Goal: Task Accomplishment & Management: Manage account settings

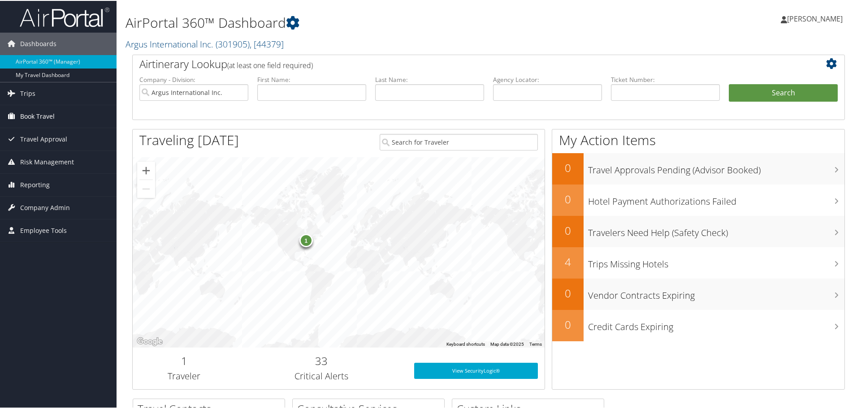
click at [22, 120] on span "Book Travel" at bounding box center [37, 115] width 35 height 22
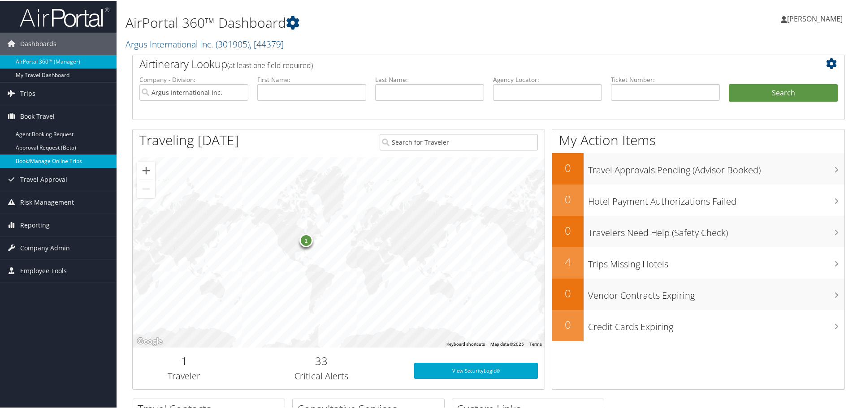
click at [30, 158] on link "Book/Manage Online Trips" at bounding box center [58, 160] width 117 height 13
click at [31, 246] on span "Company Admin" at bounding box center [45, 247] width 50 height 22
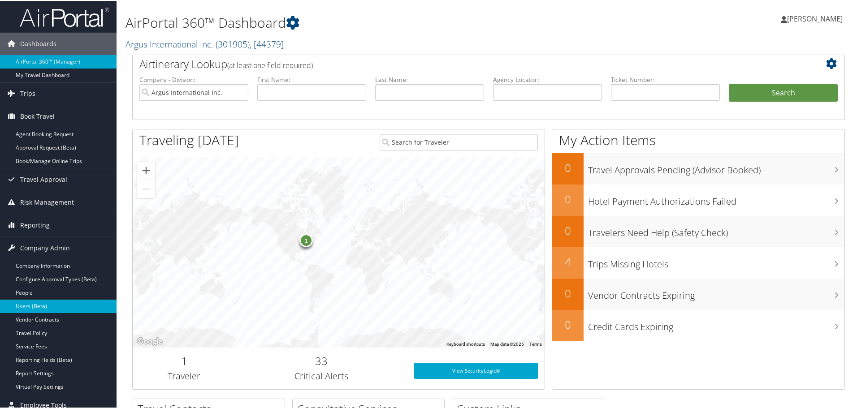
click at [42, 306] on link "Users (Beta)" at bounding box center [58, 305] width 117 height 13
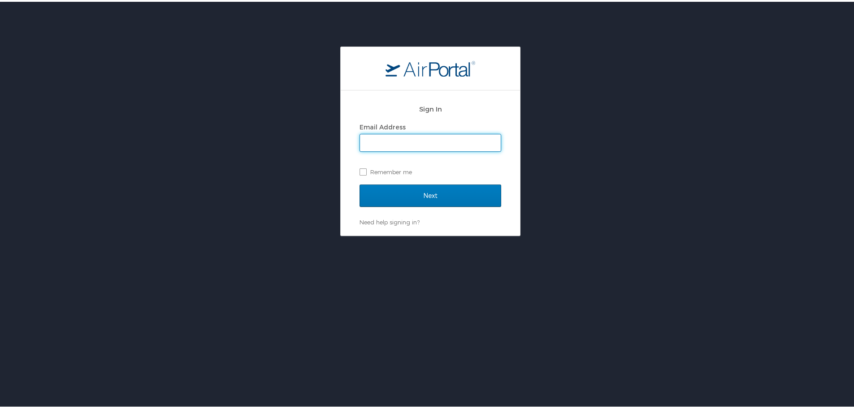
click at [376, 141] on input "Email Address" at bounding box center [430, 141] width 141 height 17
type input "adrienne.brown@argus.aero"
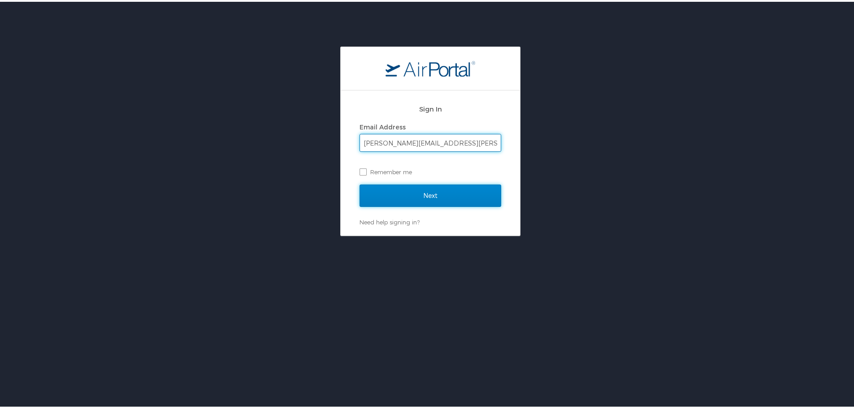
click at [426, 193] on input "Next" at bounding box center [430, 194] width 142 height 22
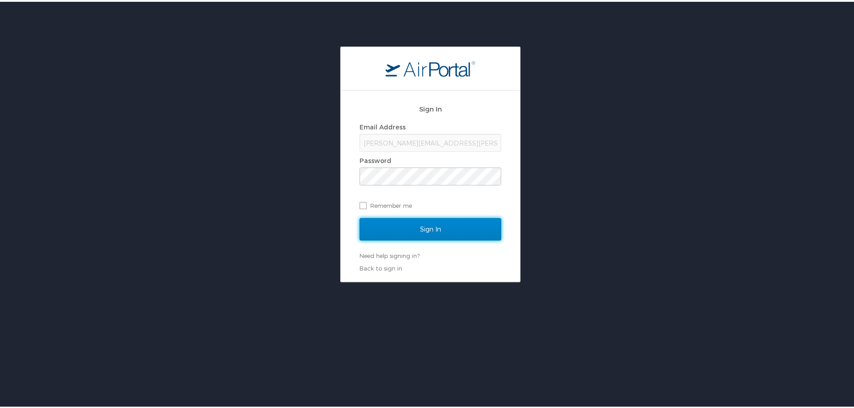
click at [423, 228] on input "Sign In" at bounding box center [430, 227] width 142 height 22
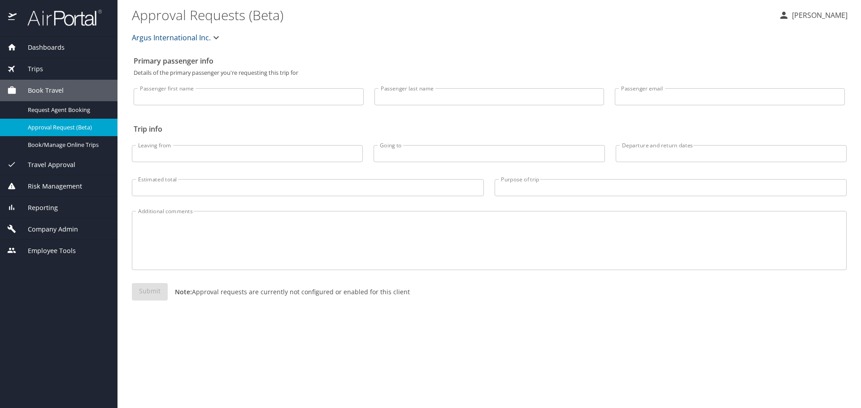
click at [52, 229] on span "Company Admin" at bounding box center [47, 230] width 61 height 10
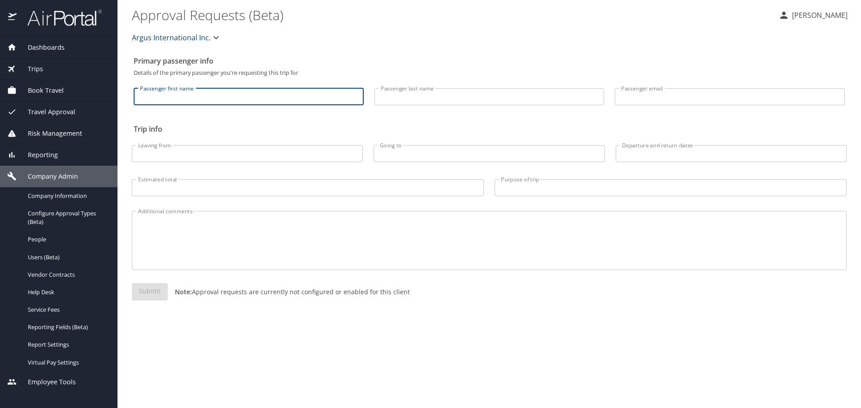
click at [174, 100] on input "Passenger first name" at bounding box center [249, 96] width 230 height 17
type input "John"
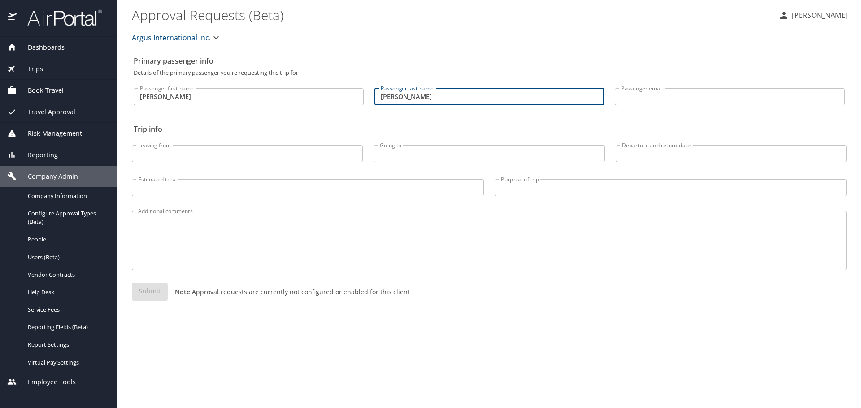
type input "David"
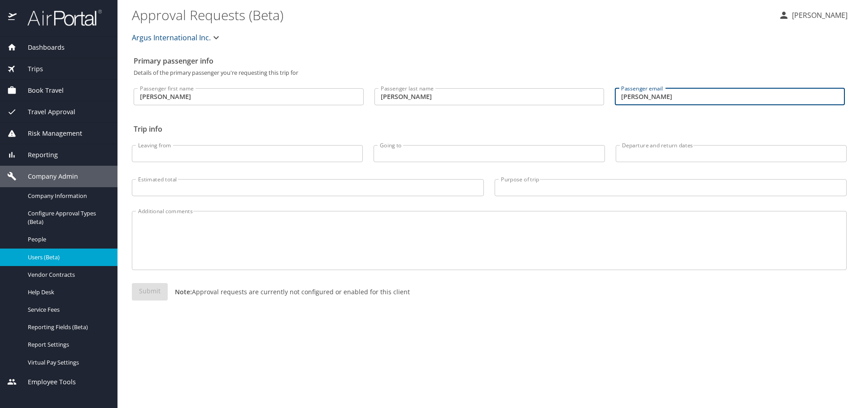
type input "Elovich"
click at [37, 260] on span "Users (Beta)" at bounding box center [67, 257] width 79 height 9
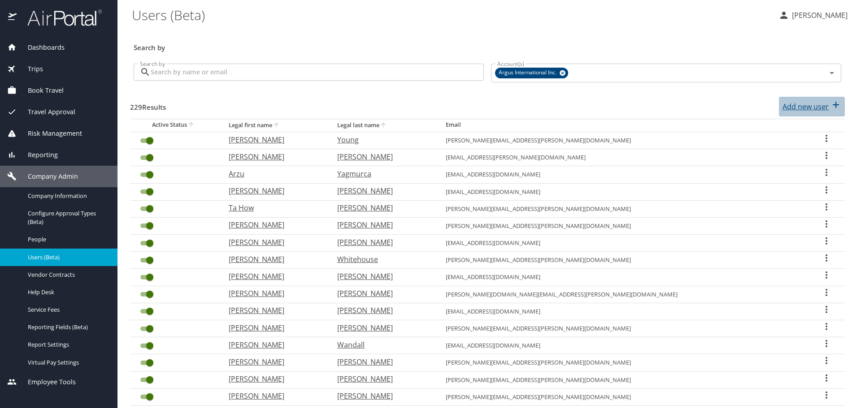
click at [793, 106] on p "Add new user" at bounding box center [805, 106] width 46 height 11
select select "US"
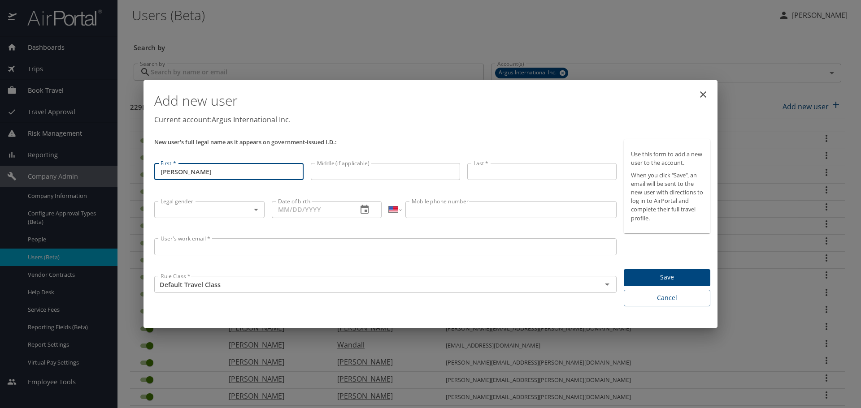
type input "John"
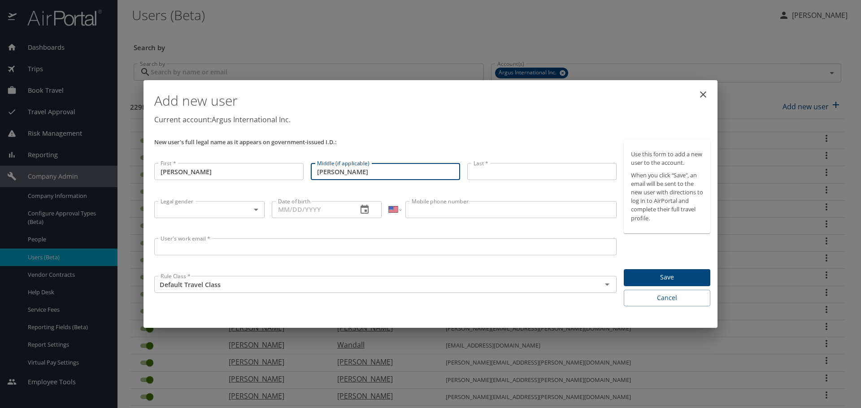
type input "David"
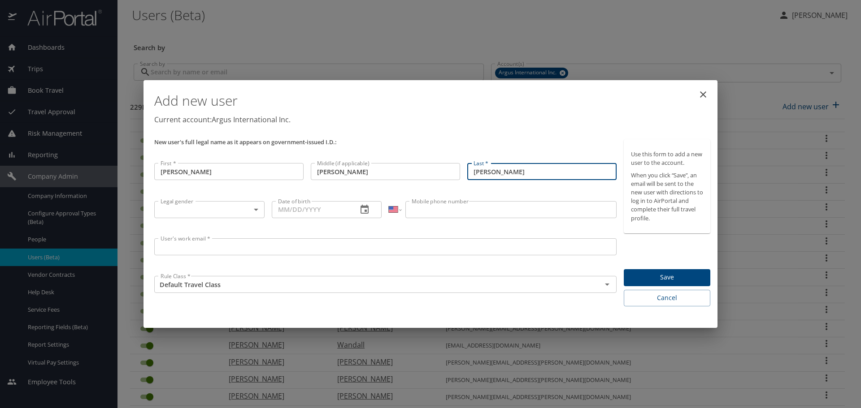
type input "Elovich"
click at [235, 218] on div "Legal gender ​ Legal gender" at bounding box center [209, 216] width 117 height 37
click at [233, 212] on body "Dashboards AirPortal 360™ Manager My Travel Dashboard Trips Airtinerary® Lookup…" at bounding box center [430, 204] width 861 height 408
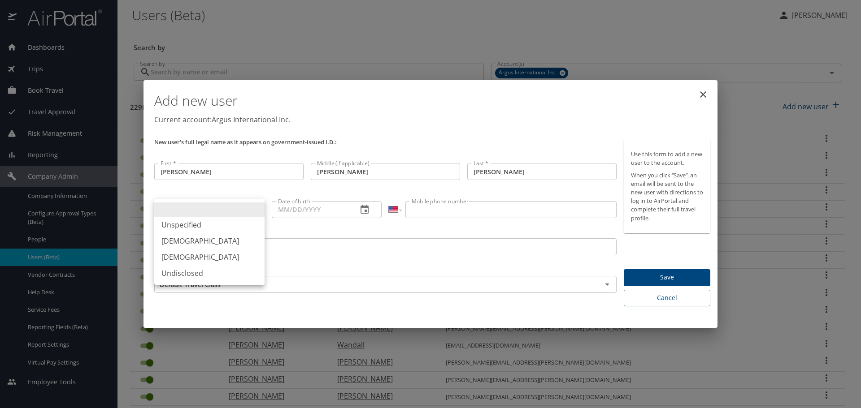
click at [179, 240] on li "Male" at bounding box center [209, 241] width 110 height 16
type input "Male"
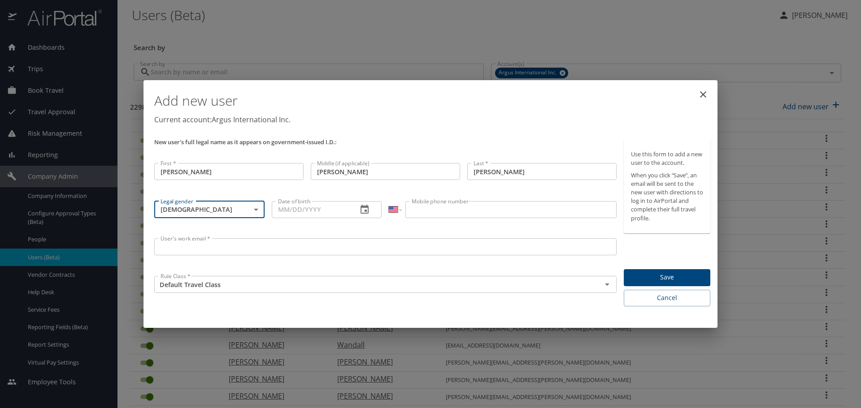
click at [298, 206] on input "Date of birth" at bounding box center [311, 209] width 79 height 17
type input "04/06/1960"
click at [466, 211] on input "Mobile phone number" at bounding box center [510, 209] width 211 height 17
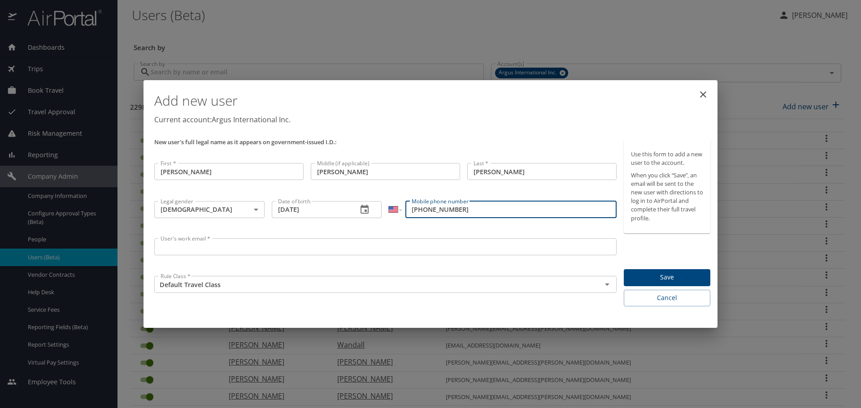
type input "(859) 912-0425"
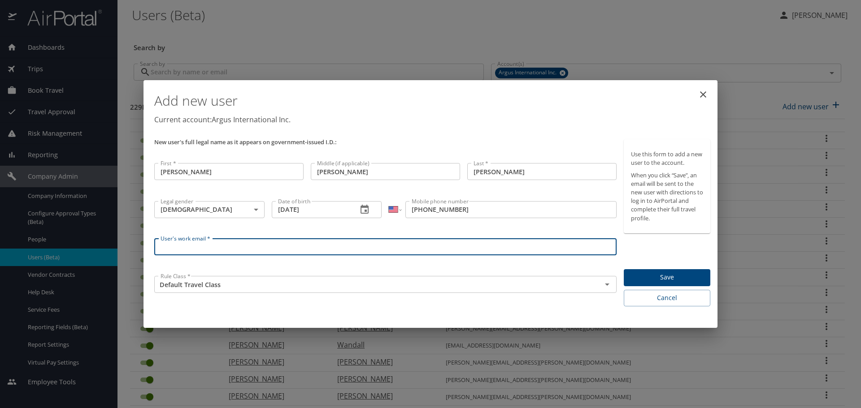
click at [240, 251] on input "User's work email *" at bounding box center [385, 246] width 462 height 17
type input "john.elovich@pros.aero"
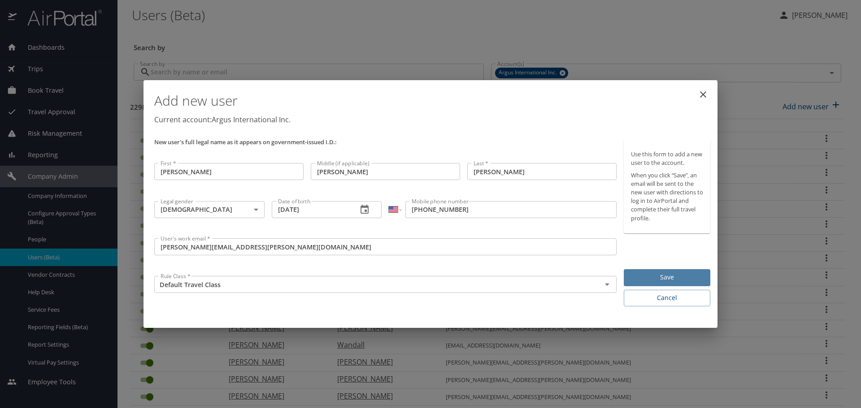
click at [656, 278] on span "Save" at bounding box center [667, 277] width 72 height 11
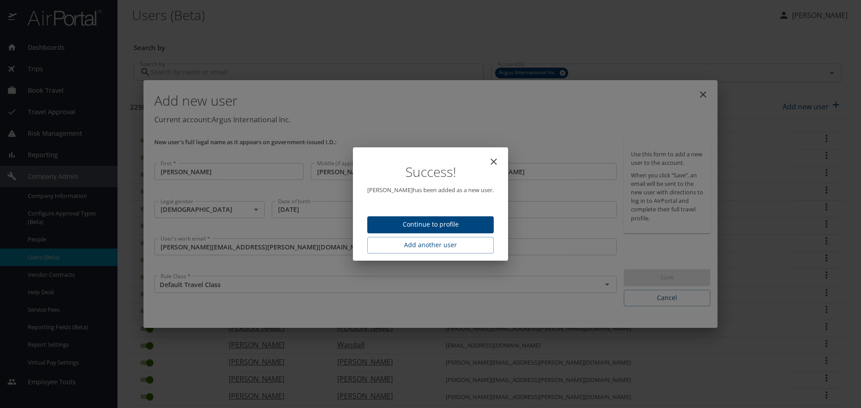
click at [450, 226] on span "Continue to profile" at bounding box center [430, 224] width 112 height 11
select select "US"
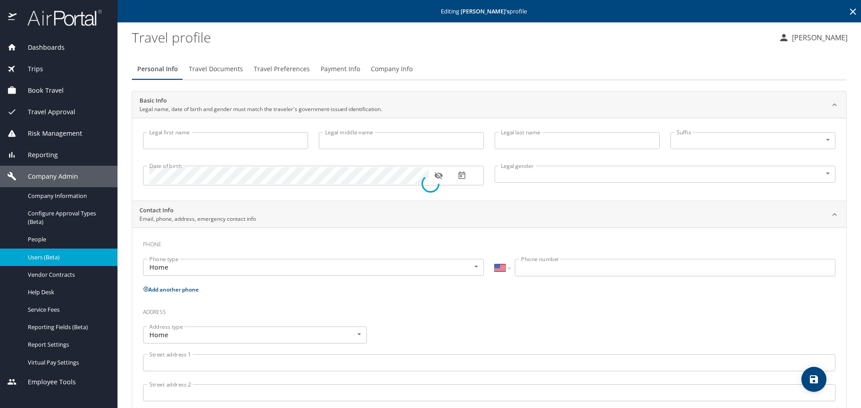
type input "John"
type input "David"
type input "Elovich"
type input "Male"
select select "US"
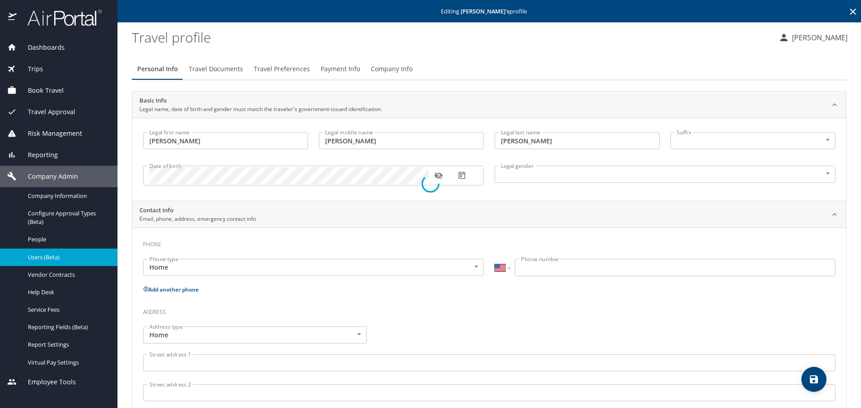
select select "US"
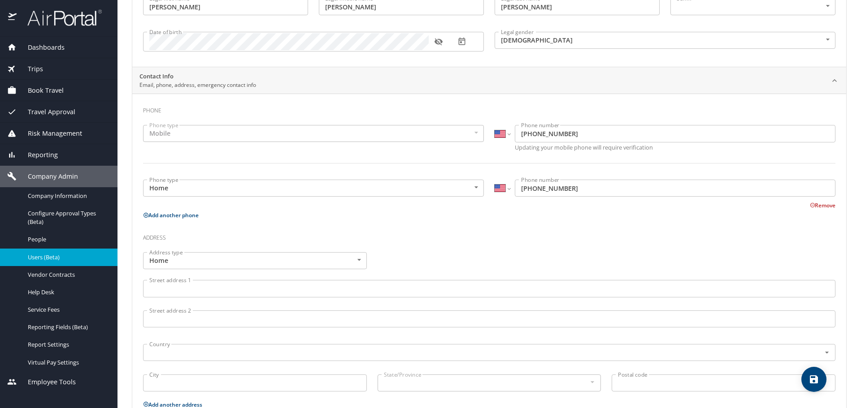
scroll to position [134, 0]
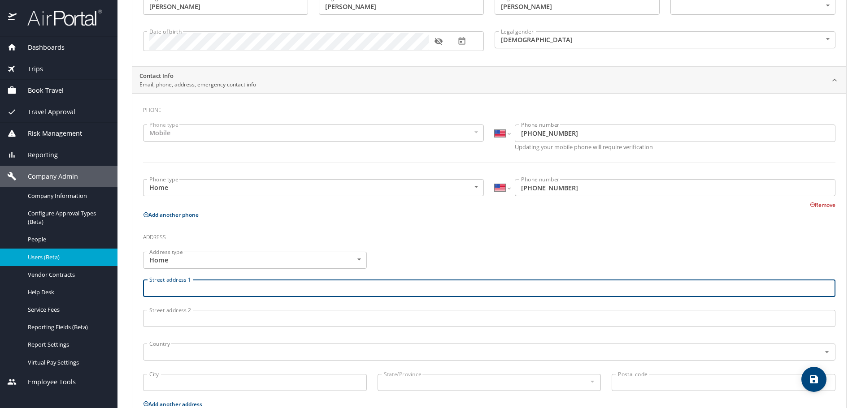
click at [181, 287] on input "Street address 1" at bounding box center [489, 288] width 692 height 17
type input "133 General Kelly Ave"
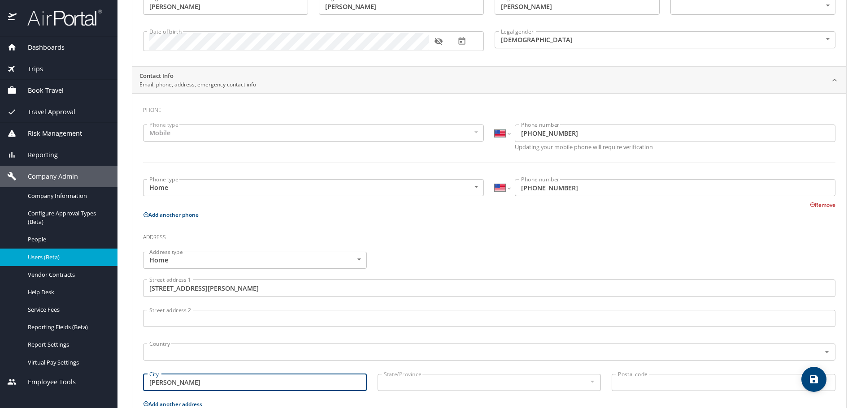
type input "Henderson"
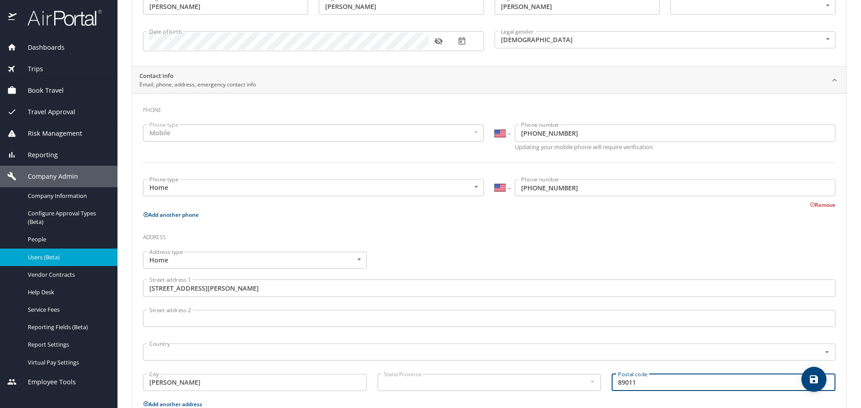
type input "89011"
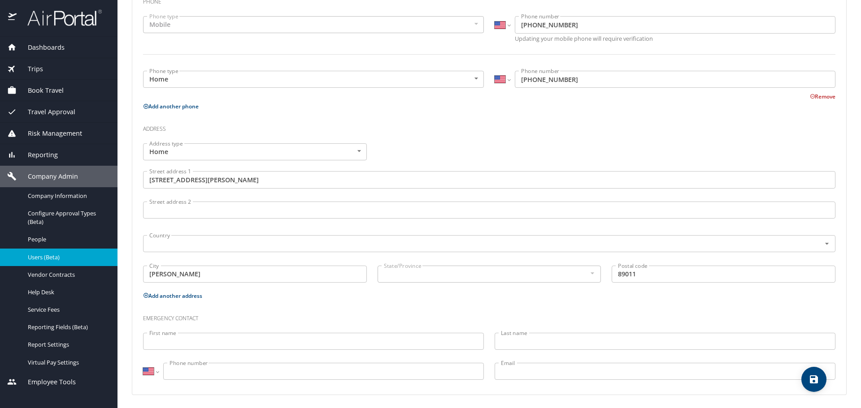
scroll to position [244, 0]
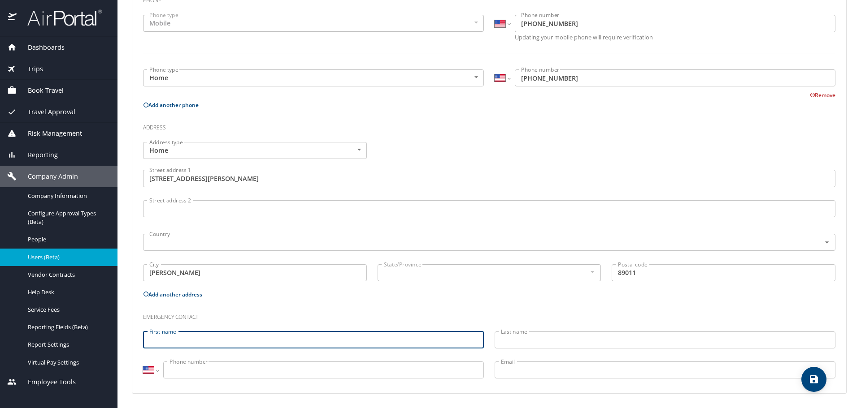
click at [202, 344] on input "First name" at bounding box center [313, 340] width 341 height 17
type input "Kelley Jean"
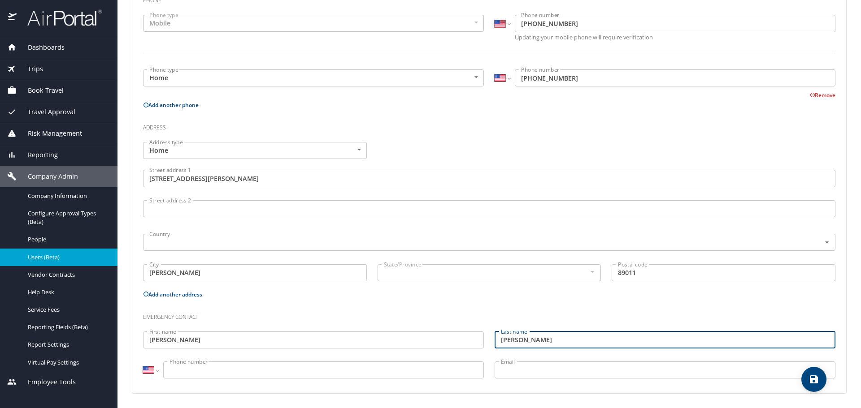
type input "Elovich"
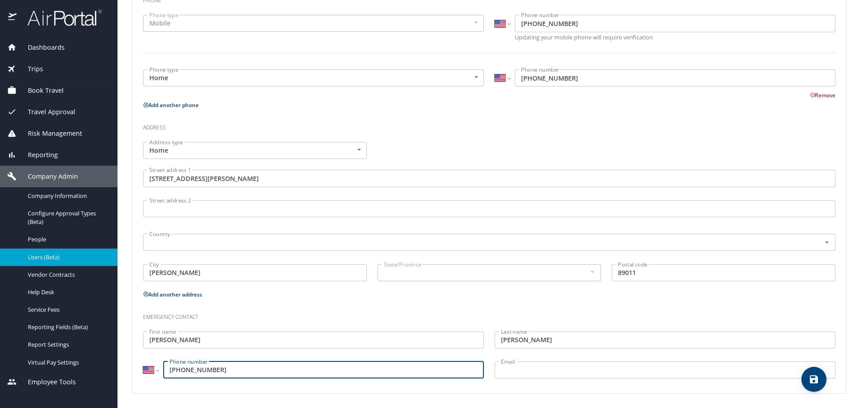
type input "(207) 332-6694"
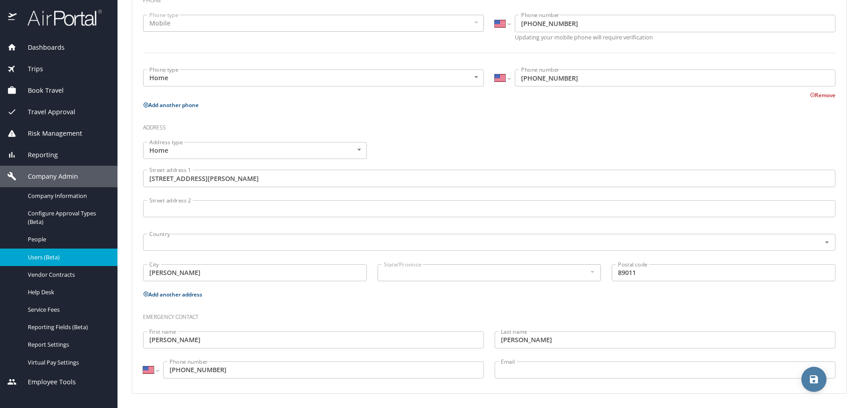
click at [809, 380] on icon "save" at bounding box center [813, 379] width 11 height 11
select select "US"
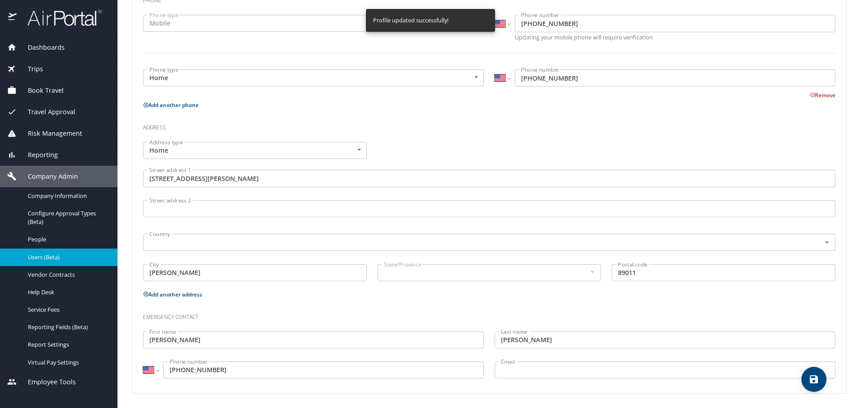
select select "US"
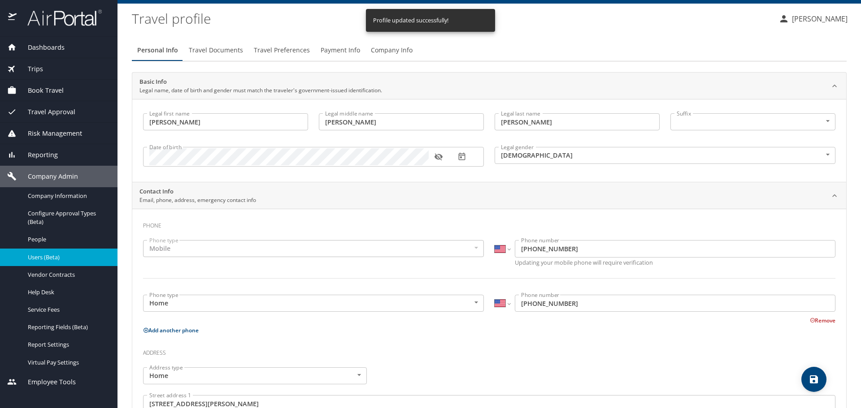
scroll to position [0, 0]
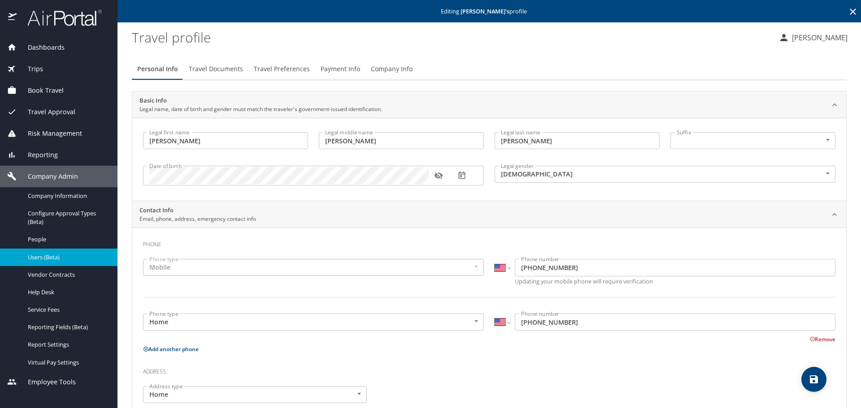
click at [211, 65] on span "Travel Documents" at bounding box center [216, 69] width 54 height 11
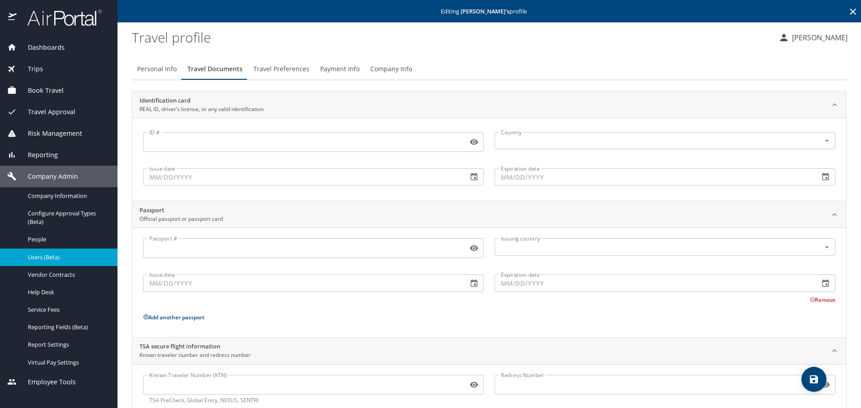
click at [197, 257] on div "Passport #" at bounding box center [313, 248] width 341 height 20
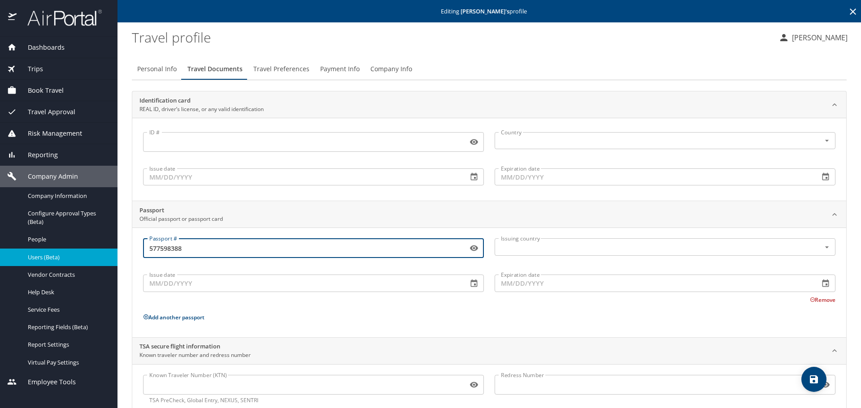
type input "577598388"
click at [190, 179] on input "Issue date" at bounding box center [301, 177] width 317 height 17
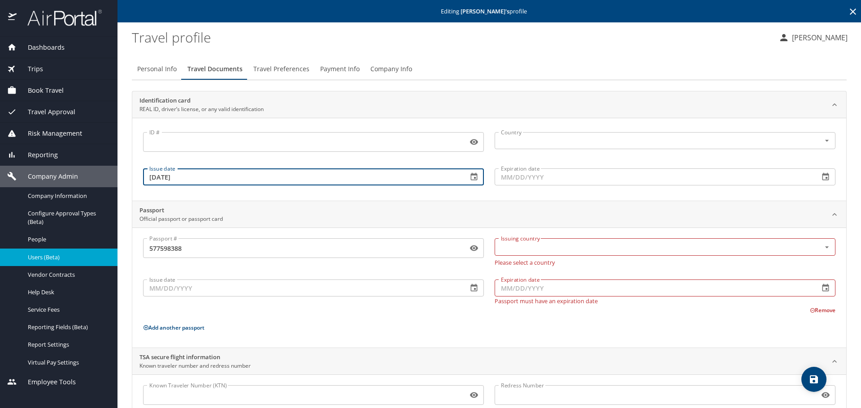
type input "06/19/2017"
click at [516, 178] on input "Expiration date" at bounding box center [652, 177] width 317 height 17
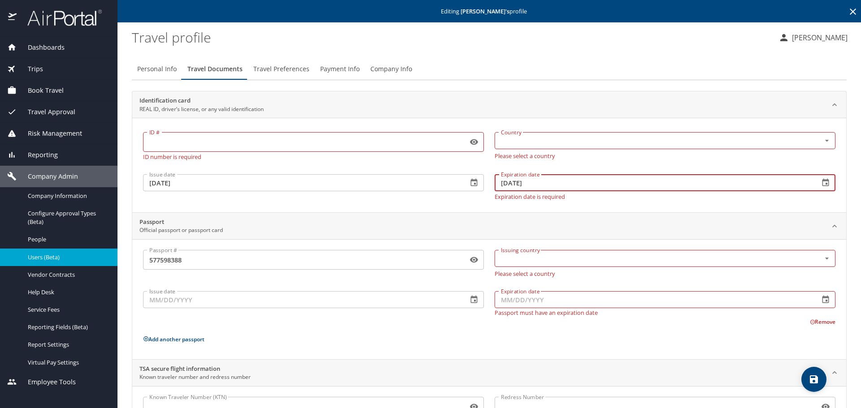
drag, startPoint x: 526, startPoint y: 182, endPoint x: 531, endPoint y: 184, distance: 5.2
click at [531, 184] on input "06/19/2017" at bounding box center [652, 182] width 317 height 17
type input "06/19/2027"
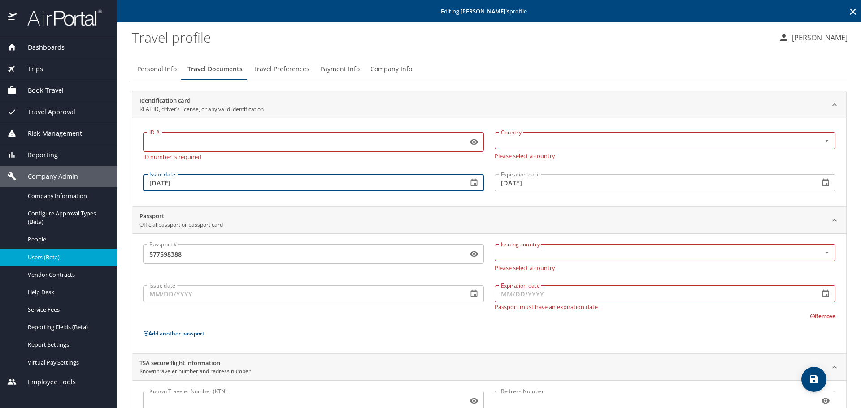
drag, startPoint x: 158, startPoint y: 183, endPoint x: 166, endPoint y: 184, distance: 8.1
click at [166, 184] on input "06/19/2017" at bounding box center [301, 182] width 317 height 17
type input "06/20/2017"
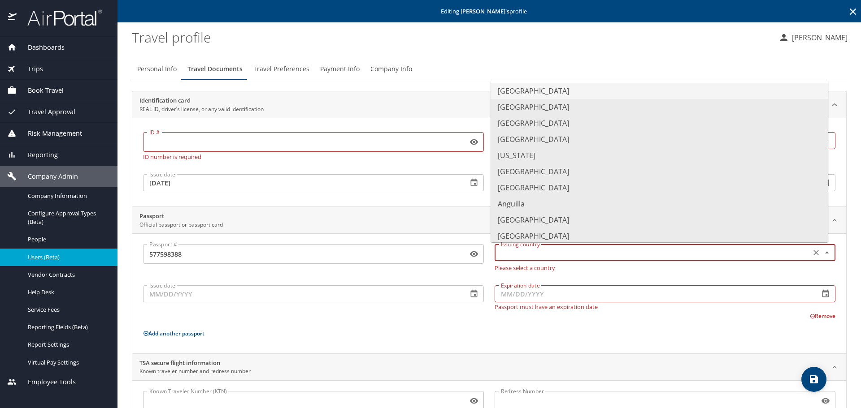
click at [593, 251] on input "text" at bounding box center [651, 253] width 309 height 12
click at [550, 91] on li "United States of America" at bounding box center [659, 91] width 338 height 16
type input "United States of America"
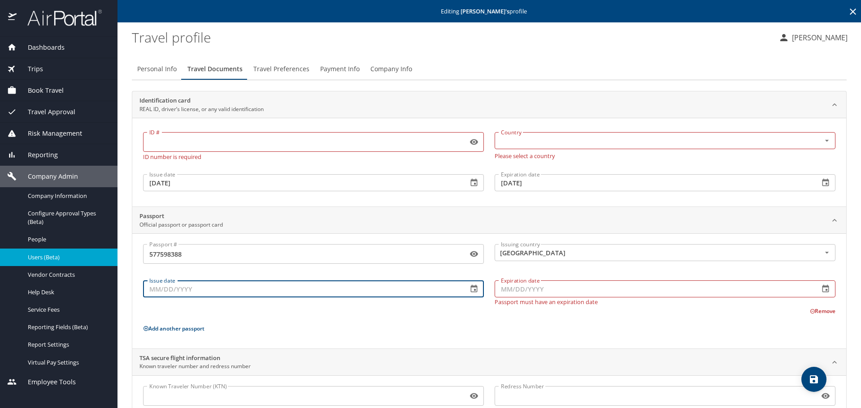
click at [188, 295] on input "Issue date" at bounding box center [301, 289] width 317 height 17
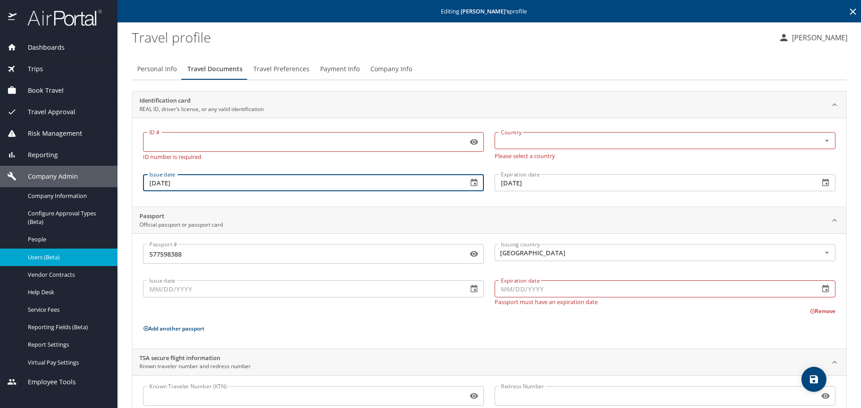
drag, startPoint x: 196, startPoint y: 184, endPoint x: 123, endPoint y: 190, distance: 72.8
click at [123, 190] on main "Editing John Elovich 's profile Travel profile Adrienne Leeder Personal Info Tr…" at bounding box center [488, 204] width 743 height 408
click at [156, 292] on input "Issue date" at bounding box center [301, 289] width 317 height 17
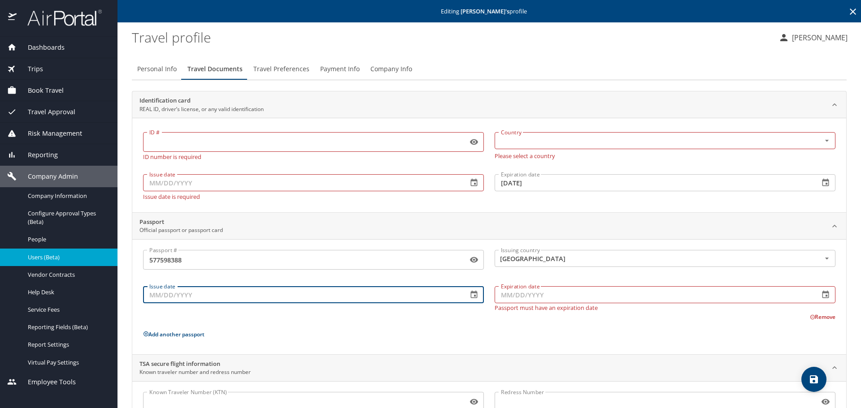
paste input "06/20/2017"
type input "06/20/2017"
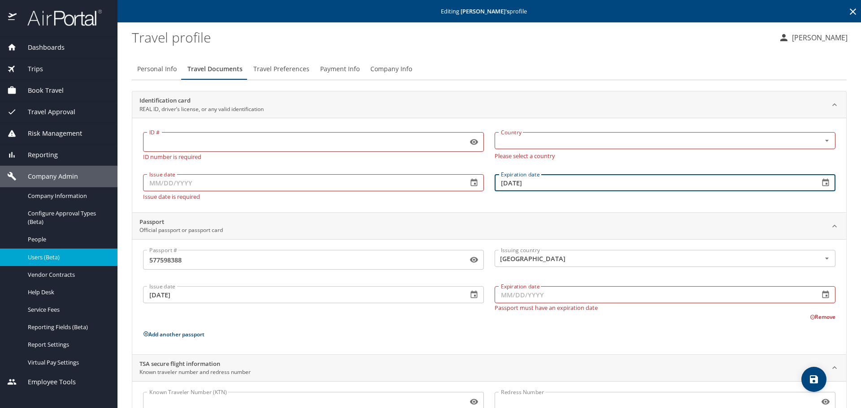
drag, startPoint x: 542, startPoint y: 182, endPoint x: 472, endPoint y: 182, distance: 70.4
click at [472, 182] on div "ID # ID # ID number is required Country Country Please select a country Issue d…" at bounding box center [489, 164] width 703 height 82
click at [504, 295] on div "Expiration date Expiration date Passport must have an expiration date" at bounding box center [664, 296] width 351 height 39
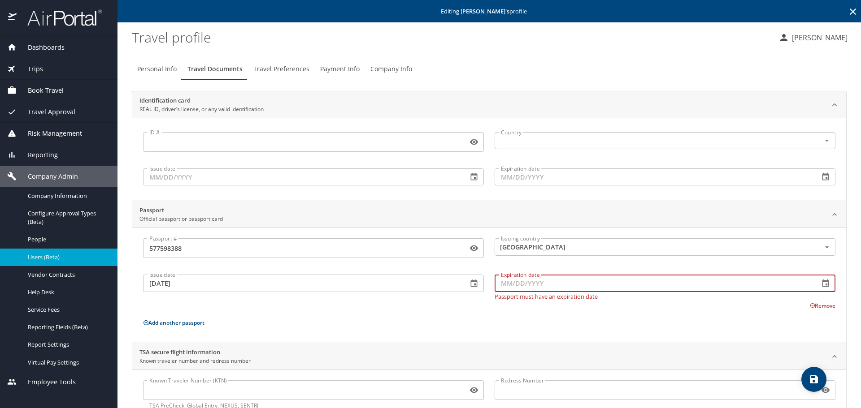
paste input "06/19/2027"
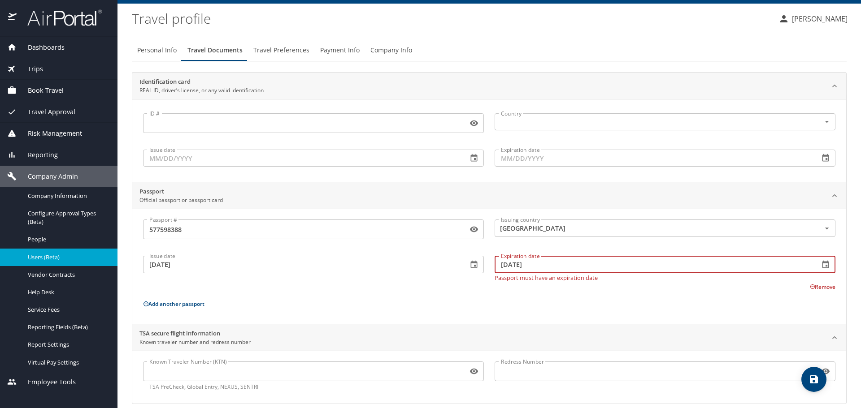
scroll to position [29, 0]
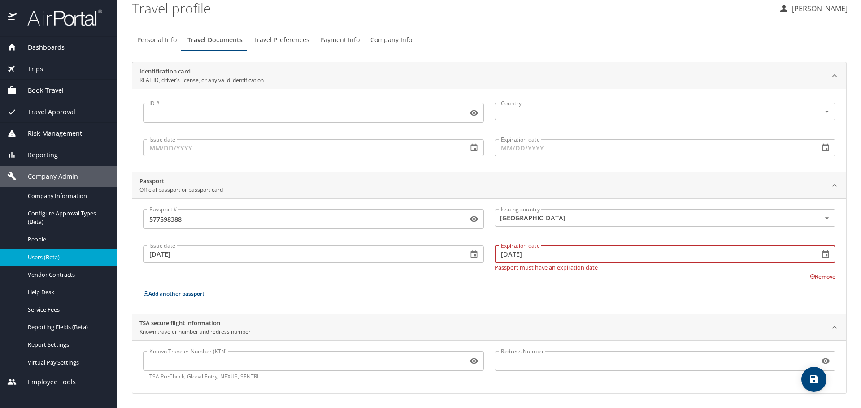
type input "06/19/2027"
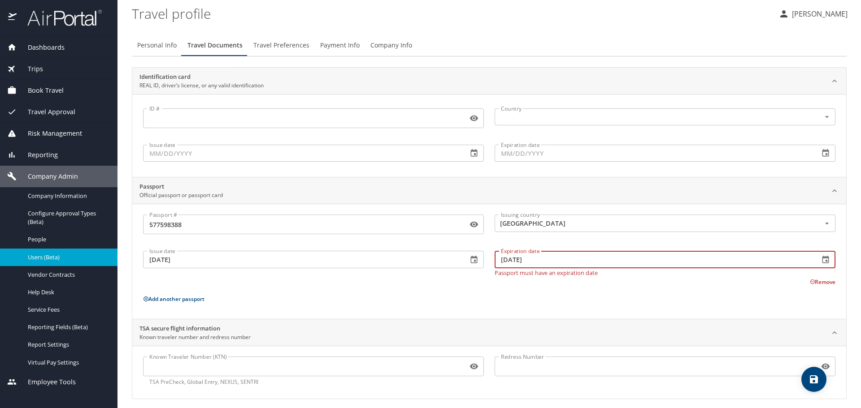
click at [814, 384] on icon "save" at bounding box center [813, 379] width 11 height 11
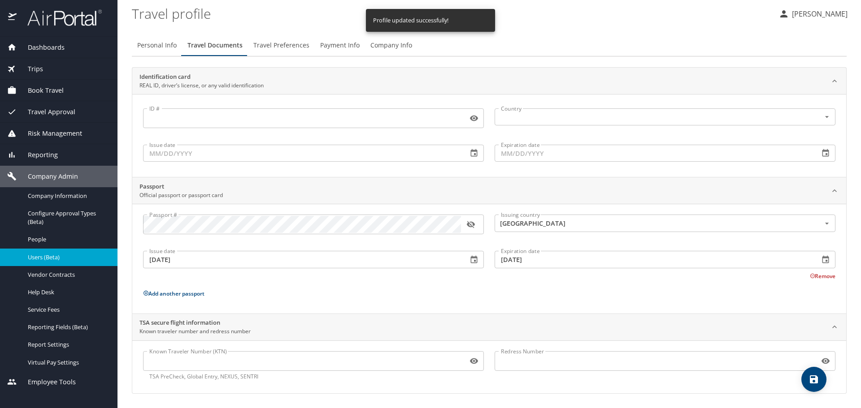
click at [285, 46] on span "Travel Preferences" at bounding box center [281, 45] width 56 height 11
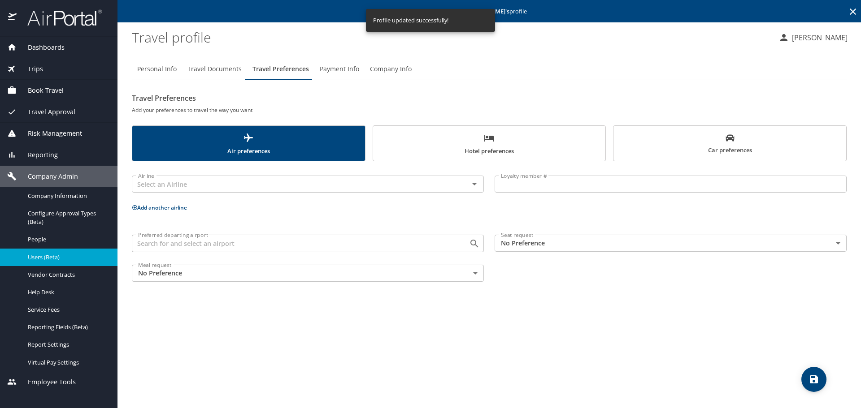
scroll to position [0, 0]
click at [170, 246] on input "Preferred departing airport" at bounding box center [294, 244] width 320 height 12
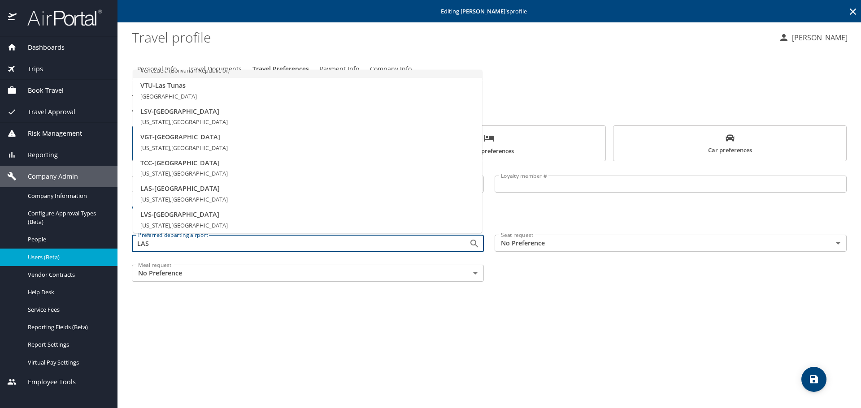
scroll to position [134, 0]
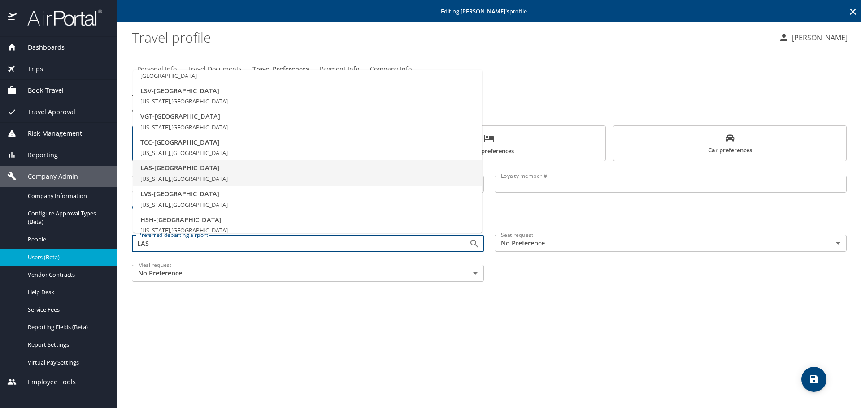
click at [168, 171] on span "LAS - Las Vegas" at bounding box center [307, 168] width 334 height 10
type input "LAS - Las Vegas"
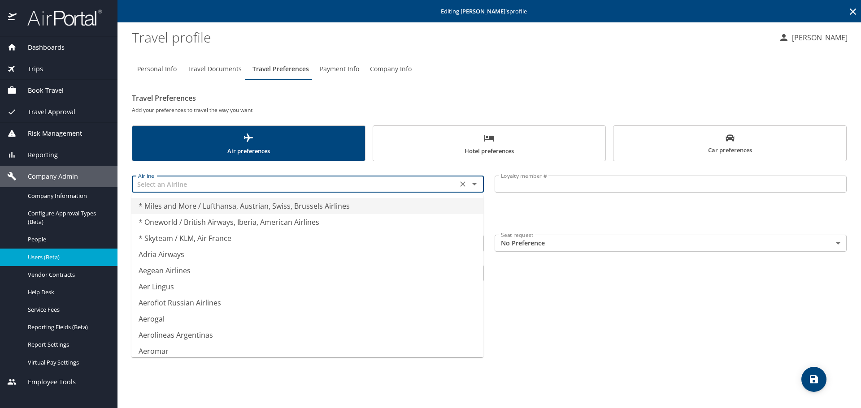
click at [238, 188] on input "text" at bounding box center [294, 184] width 320 height 12
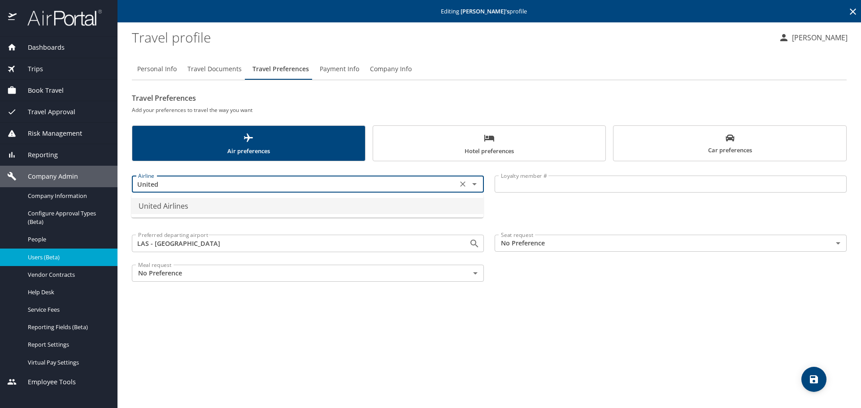
click at [192, 205] on li "United Airlines" at bounding box center [307, 206] width 352 height 16
type input "United Airlines"
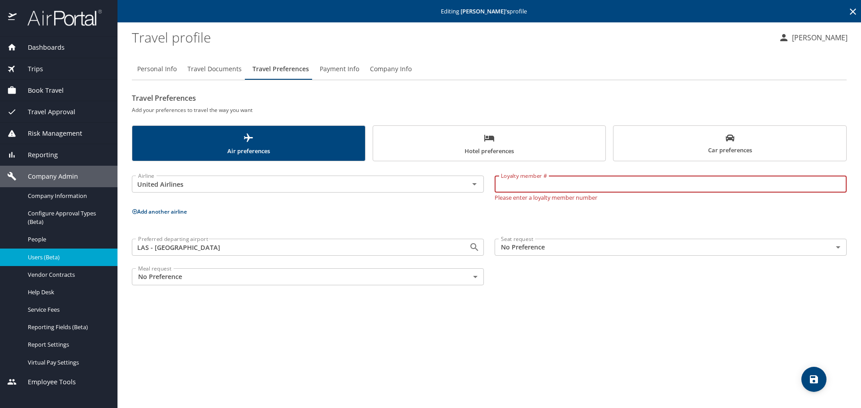
click at [523, 183] on input "Loyalty member #" at bounding box center [670, 184] width 352 height 17
paste input "XN245317"
type input "XN245317"
click at [155, 210] on button "Add another airline" at bounding box center [159, 212] width 55 height 8
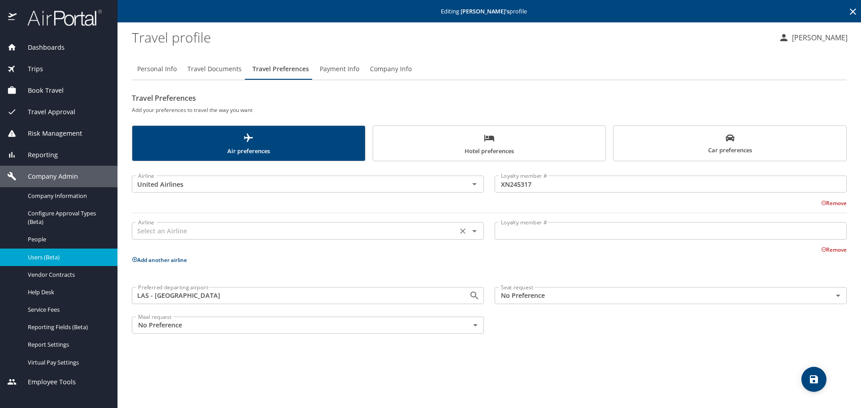
click at [163, 233] on input "text" at bounding box center [294, 231] width 320 height 12
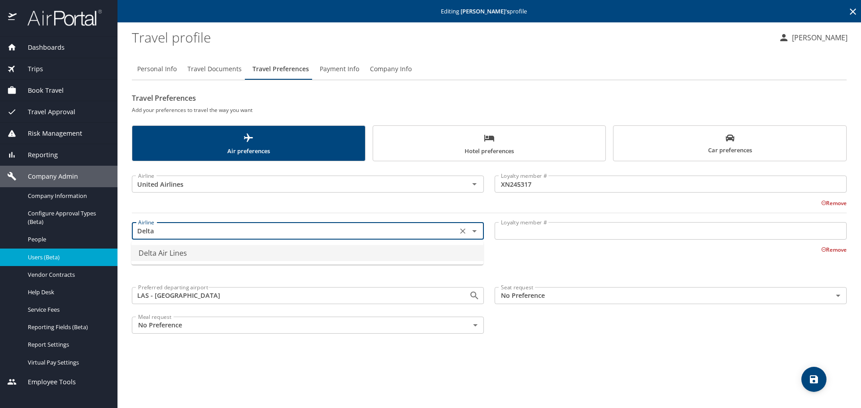
type input "Delta Air Lines"
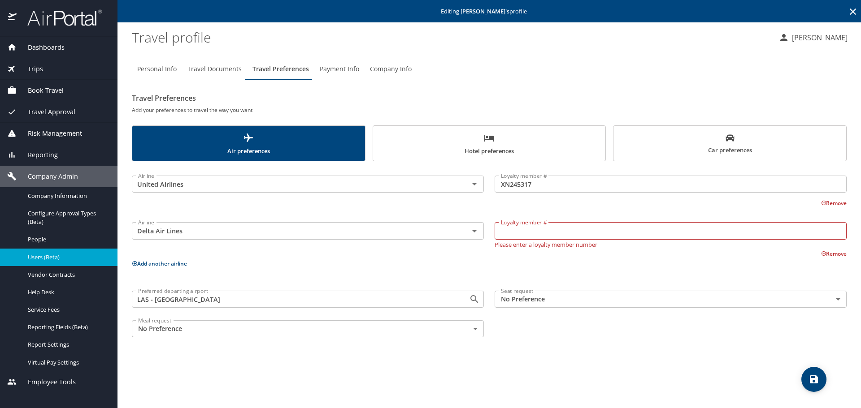
click at [534, 233] on input "Loyalty member #" at bounding box center [670, 230] width 352 height 17
paste input "9405962995"
type input "9405962995"
click at [158, 263] on button "Add another airline" at bounding box center [159, 264] width 55 height 8
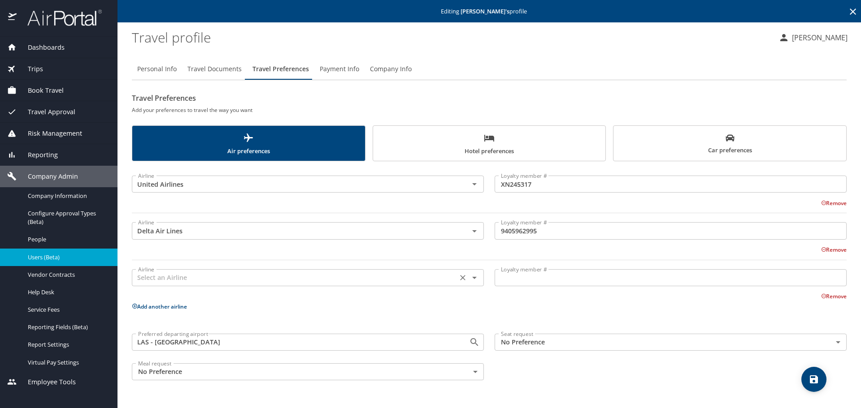
click at [160, 278] on input "text" at bounding box center [294, 278] width 320 height 12
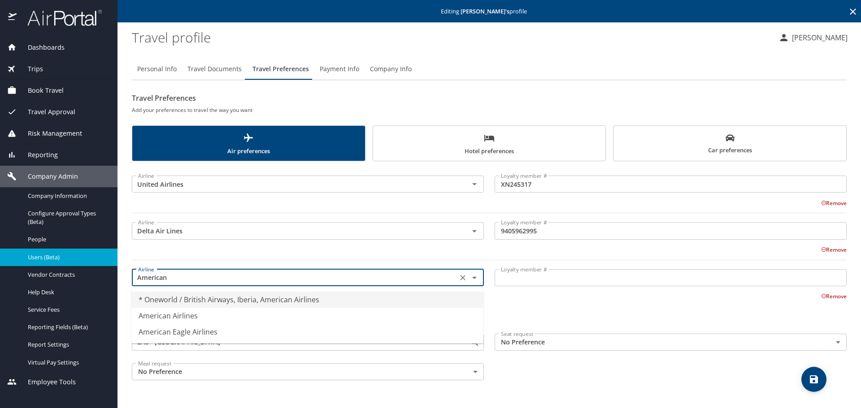
type input "* Oneworld / British Airways, Iberia, American Airlines"
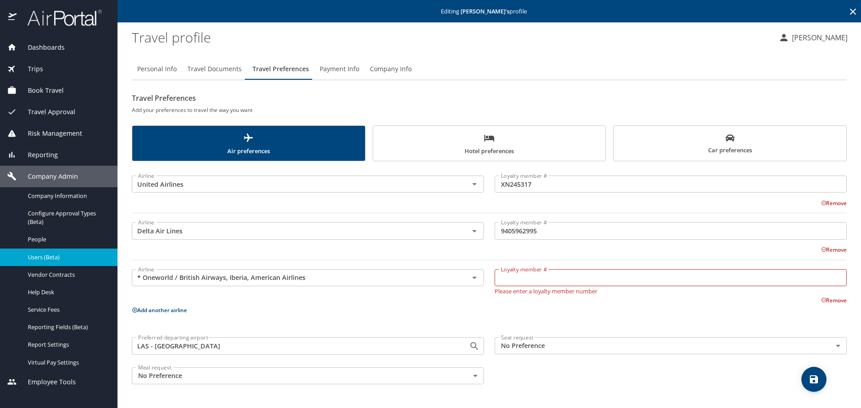
click at [526, 278] on input "Loyalty member #" at bounding box center [670, 277] width 352 height 17
paste input "20132725093"
type input "20132725093"
click at [160, 311] on p "Add another airline" at bounding box center [489, 310] width 714 height 11
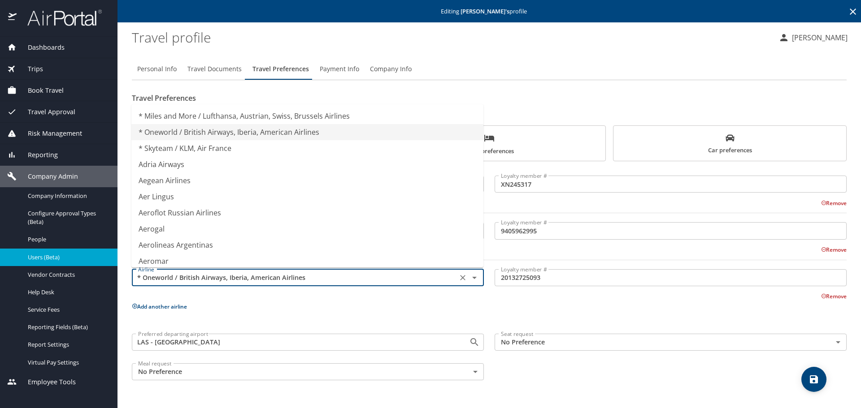
click at [167, 280] on input "* Oneworld / British Airways, Iberia, American Airlines" at bounding box center [294, 278] width 320 height 12
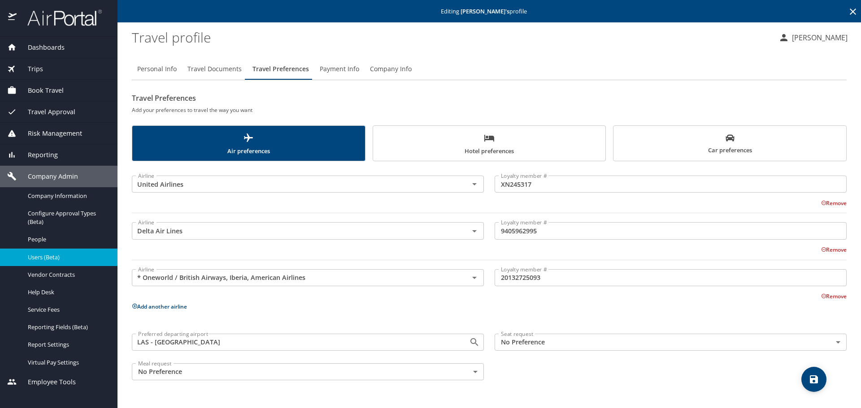
click at [161, 306] on button "Add another airline" at bounding box center [159, 307] width 55 height 8
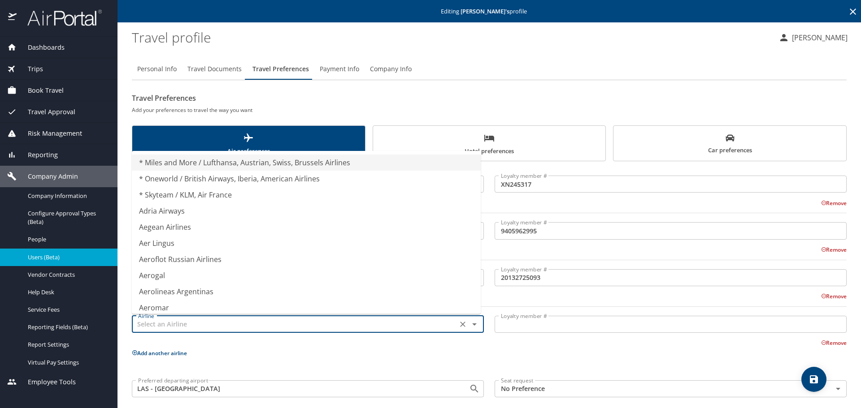
click at [162, 321] on input "text" at bounding box center [294, 325] width 320 height 12
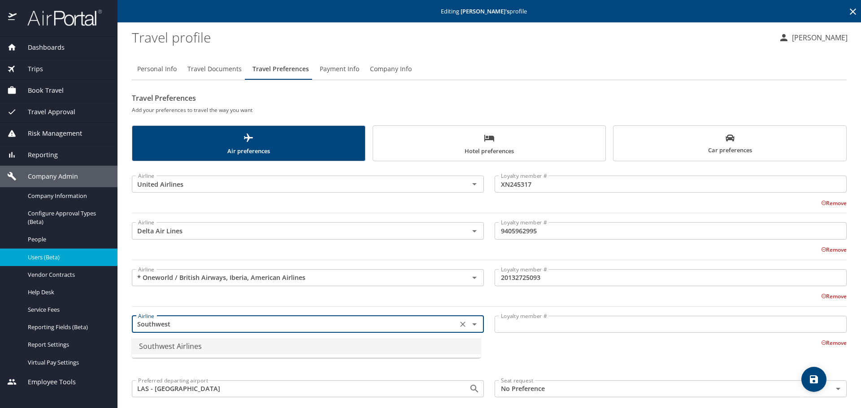
click at [164, 346] on li "Southwest Airlines" at bounding box center [306, 346] width 349 height 16
type input "Southwest Airlines"
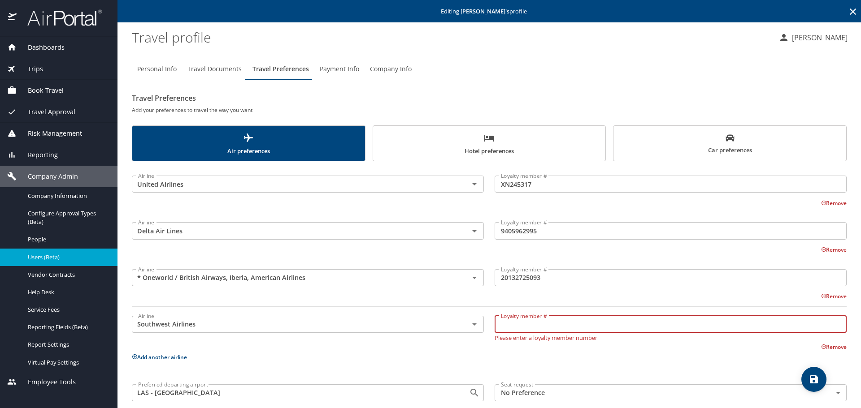
click at [522, 326] on input "Loyalty member #" at bounding box center [670, 324] width 352 height 17
paste input "20132725093"
type input "20132725093"
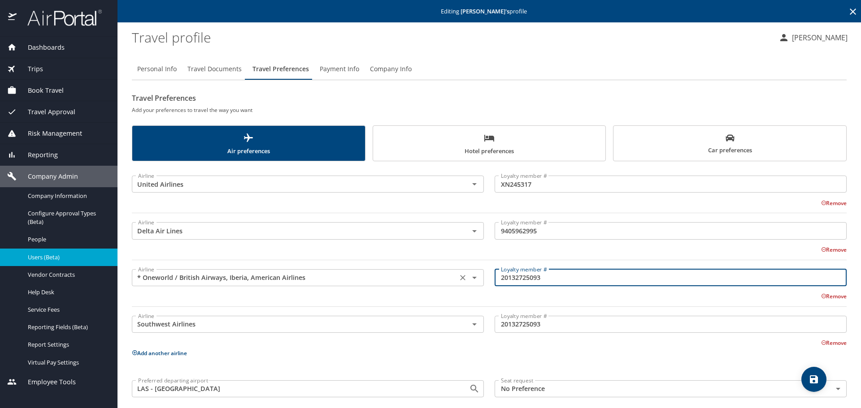
drag, startPoint x: 561, startPoint y: 280, endPoint x: 456, endPoint y: 288, distance: 105.6
click at [456, 288] on div "Airline * Oneworld / British Airways, Iberia, American Airlines Airline Loyalty…" at bounding box center [488, 286] width 725 height 52
paste input "3W46XT0"
type input "3W46XT0"
click at [147, 350] on button "Add another airline" at bounding box center [159, 354] width 55 height 8
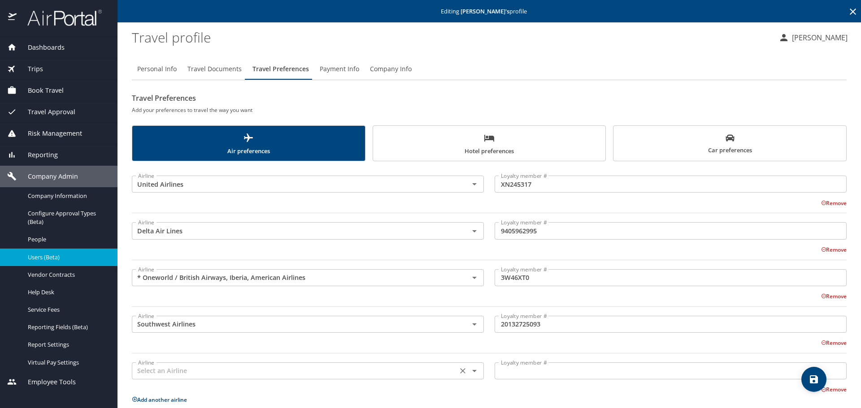
click at [171, 364] on div "Airline" at bounding box center [308, 371] width 352 height 17
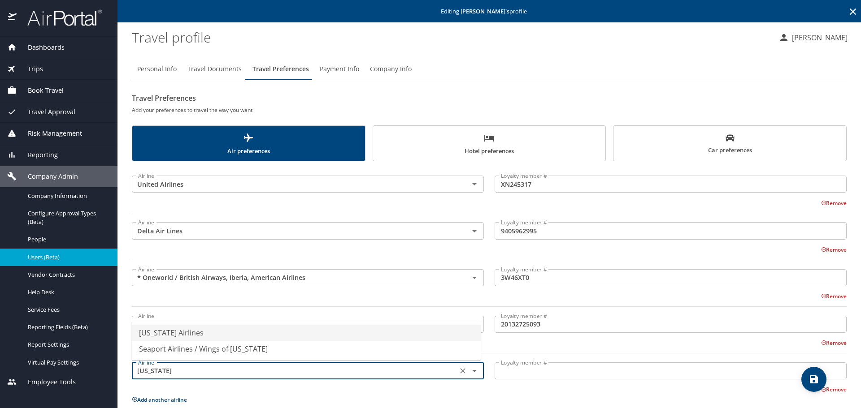
type input "Alaska Airlines"
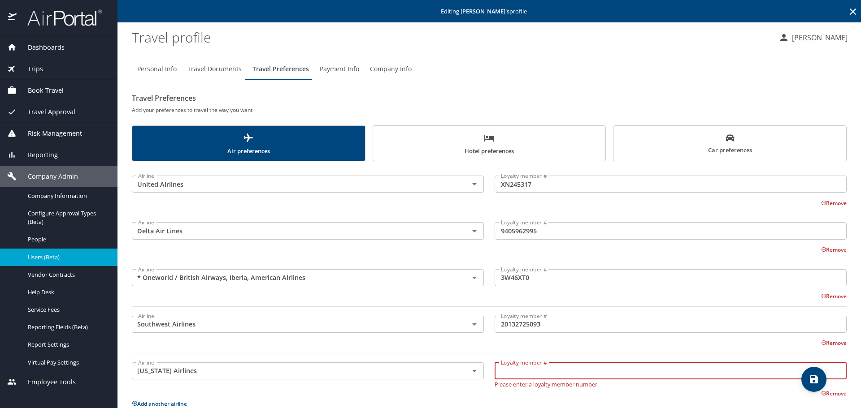
click at [505, 374] on input "Loyalty member #" at bounding box center [670, 371] width 352 height 17
paste input "285639550"
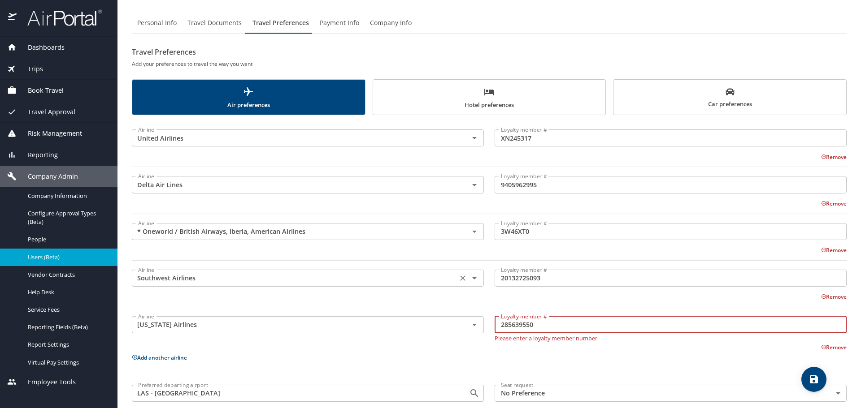
scroll to position [89, 0]
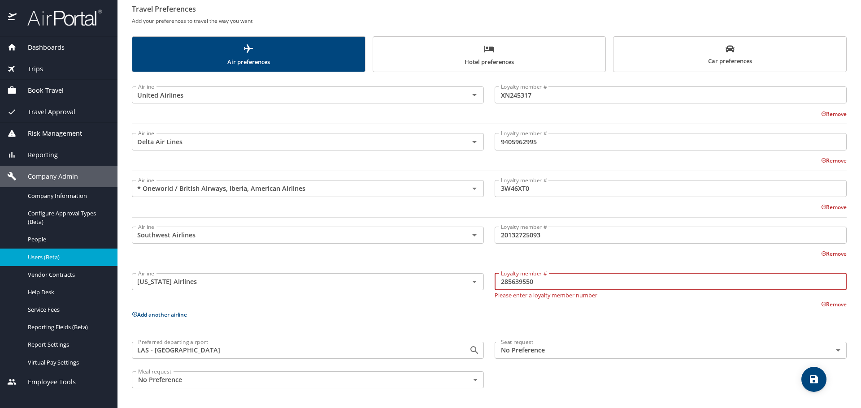
type input "285639550"
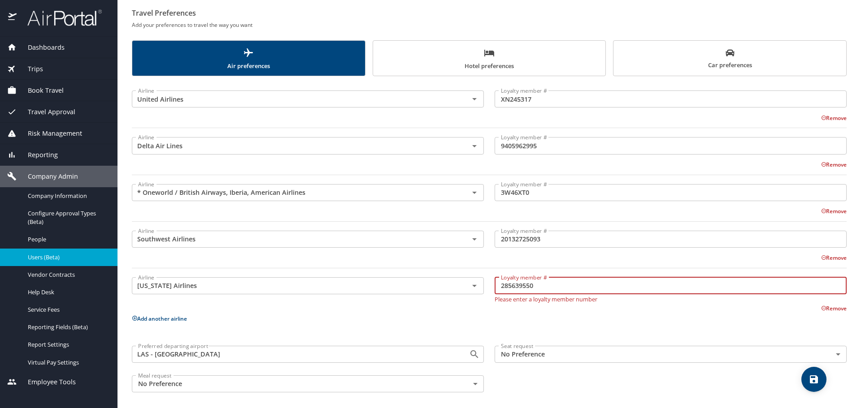
click at [519, 346] on body "Dashboards AirPortal 360™ Manager My Travel Dashboard Trips Airtinerary® Lookup…" at bounding box center [430, 204] width 861 height 408
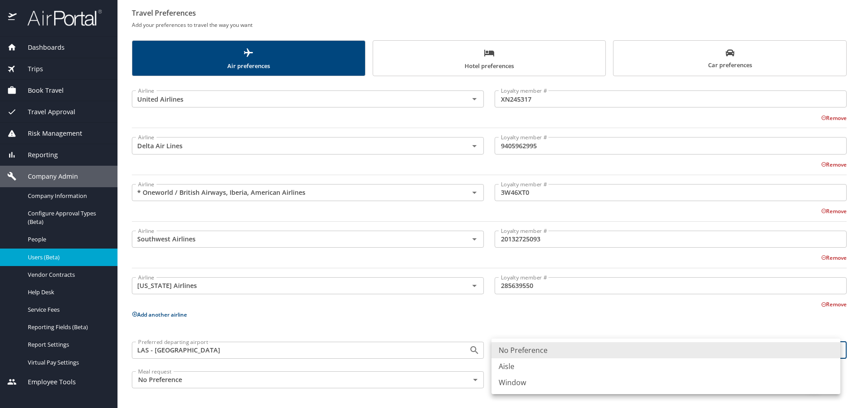
click at [522, 383] on li "Window" at bounding box center [665, 383] width 349 height 16
type input "Window"
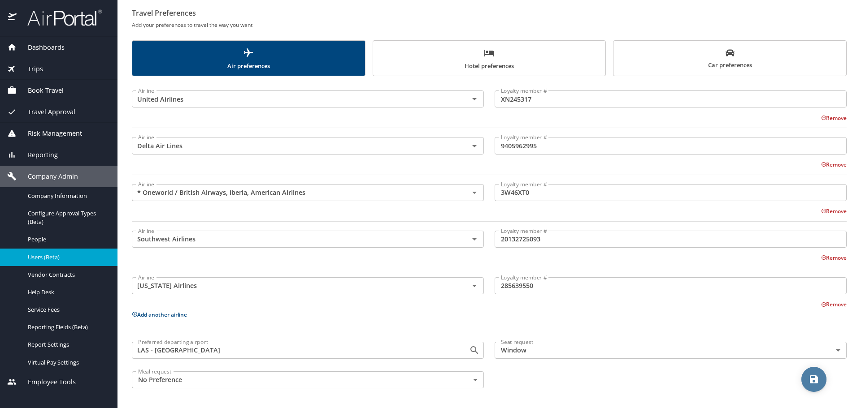
click at [820, 385] on span "save" at bounding box center [813, 379] width 25 height 11
click at [318, 192] on div at bounding box center [430, 183] width 861 height 449
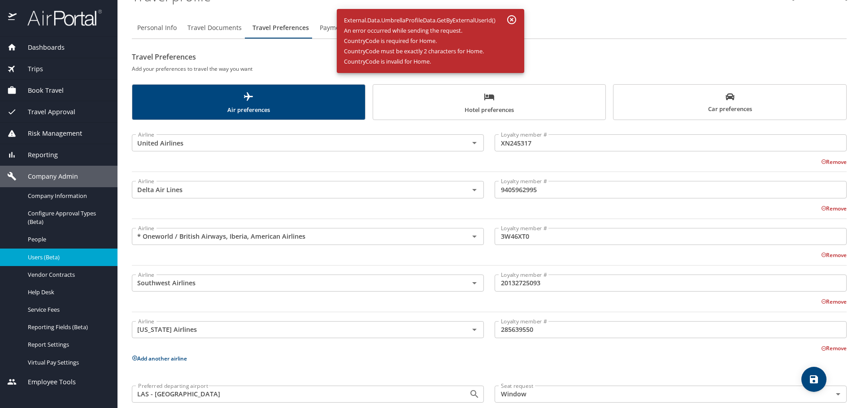
scroll to position [0, 0]
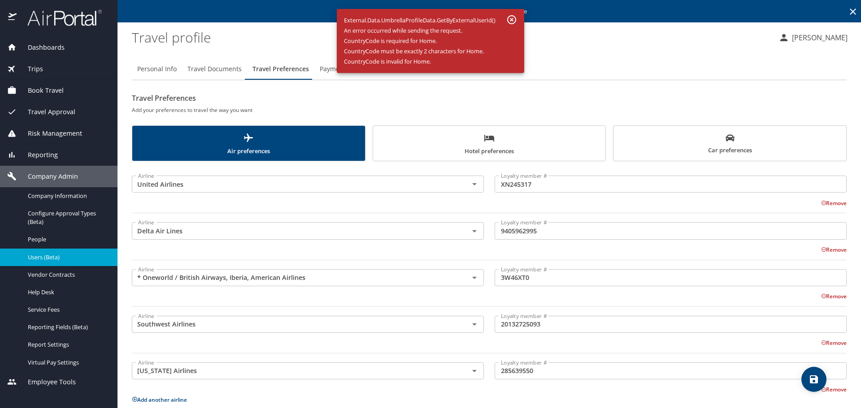
click at [513, 16] on icon "button" at bounding box center [511, 19] width 9 height 9
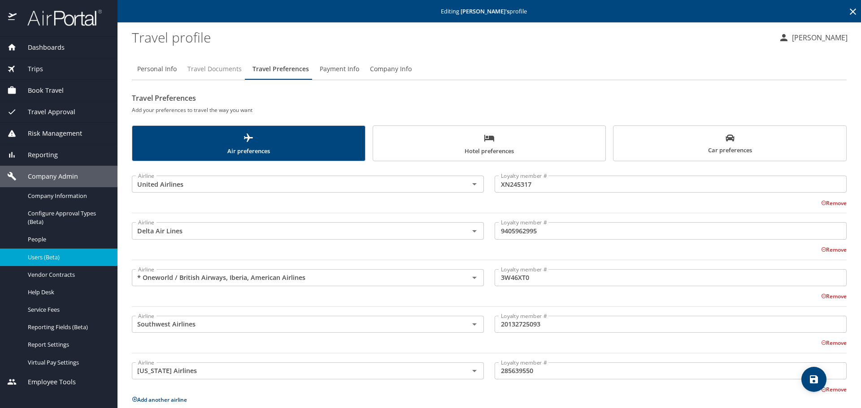
click at [210, 65] on span "Travel Documents" at bounding box center [214, 69] width 54 height 11
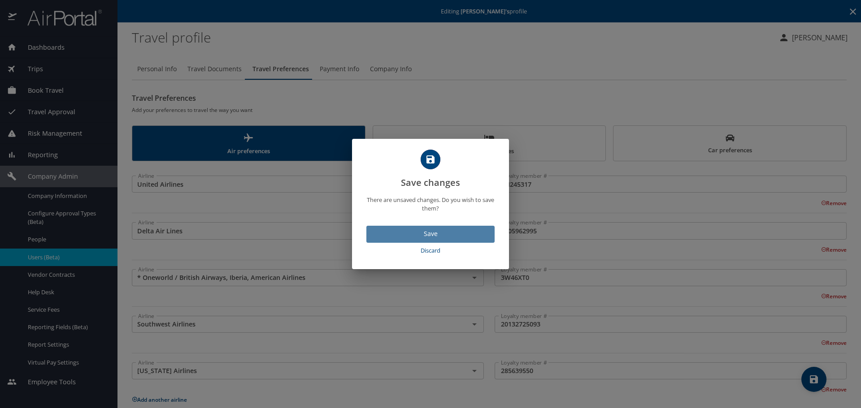
click at [437, 233] on span "Save" at bounding box center [430, 234] width 114 height 11
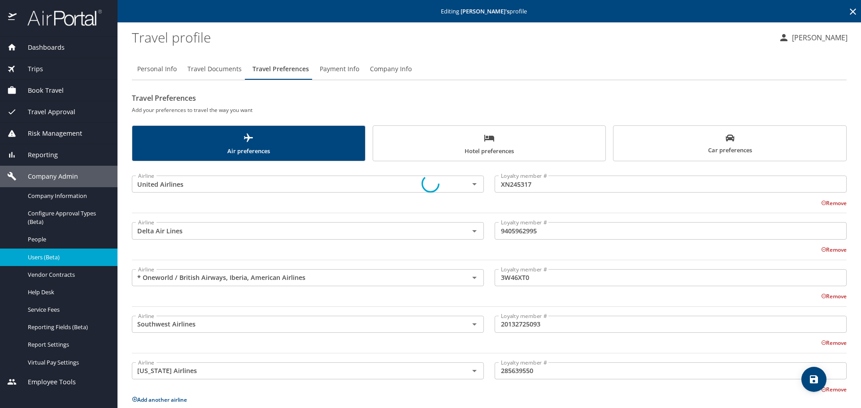
click at [290, 278] on div at bounding box center [430, 183] width 861 height 449
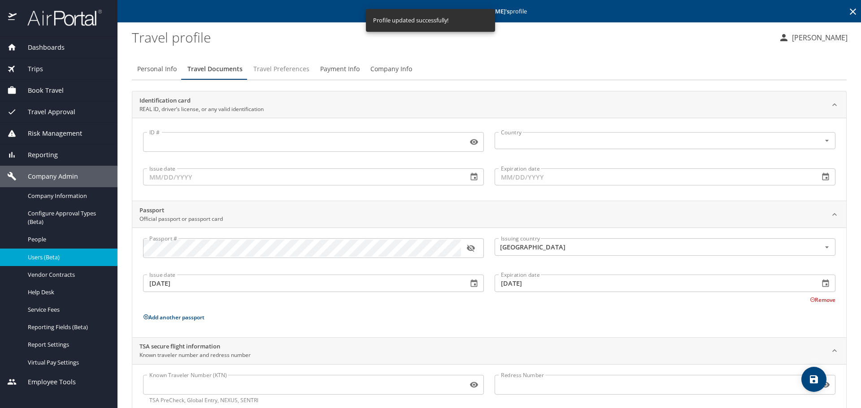
click at [271, 67] on span "Travel Preferences" at bounding box center [281, 69] width 56 height 11
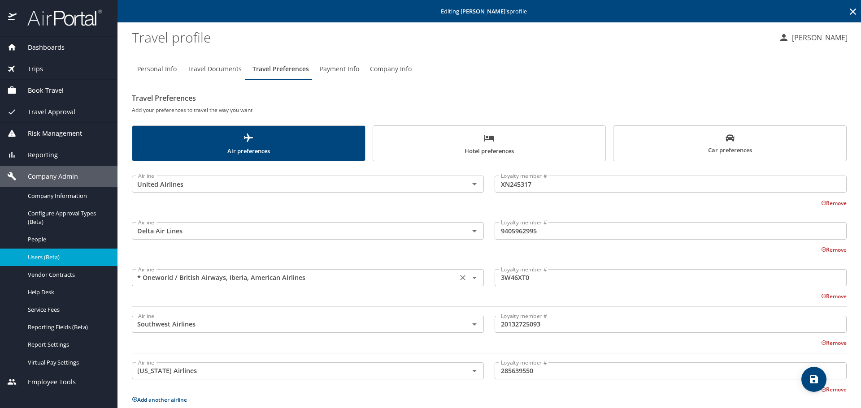
click at [374, 277] on input "* Oneworld / British Airways, Iberia, American Airlines" at bounding box center [294, 278] width 320 height 12
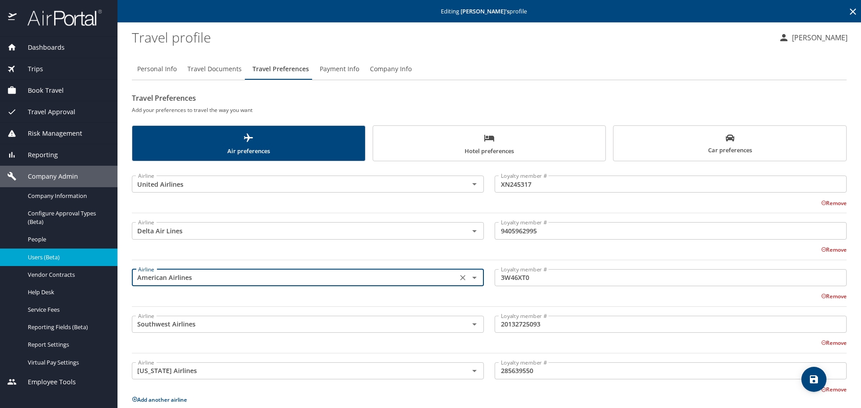
type input "American Airlines"
click at [813, 380] on icon "save" at bounding box center [814, 380] width 8 height 8
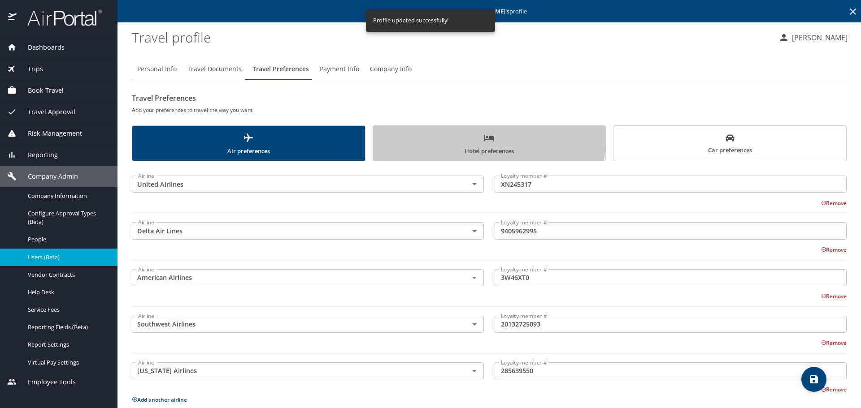
click at [441, 133] on span "Hotel preferences" at bounding box center [489, 145] width 222 height 24
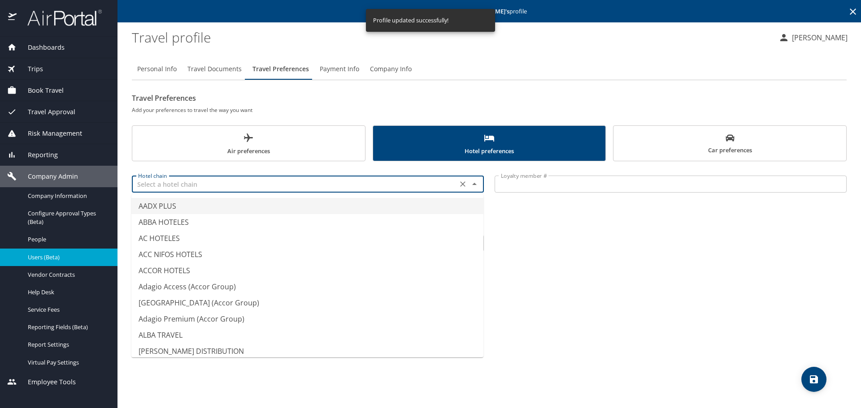
click at [181, 188] on input "text" at bounding box center [294, 184] width 320 height 12
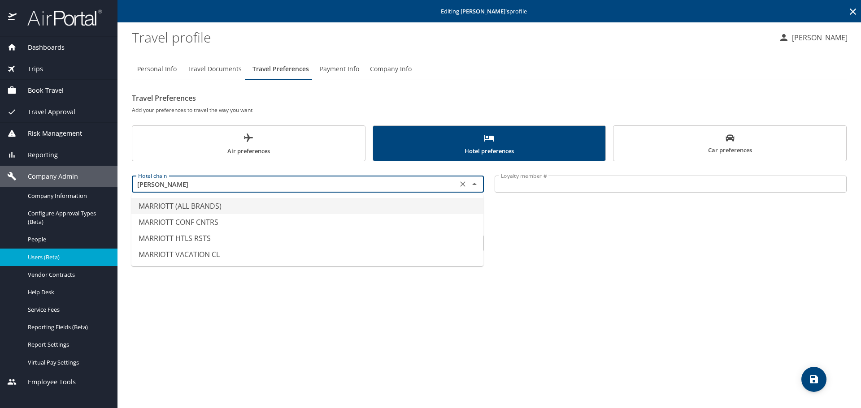
click at [186, 206] on li "MARRIOTT (ALL BRANDS)" at bounding box center [307, 206] width 352 height 16
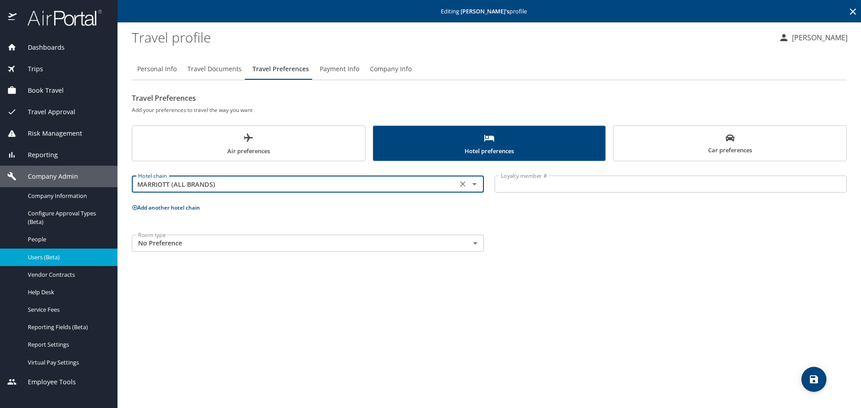
type input "MARRIOTT (ALL BRANDS)"
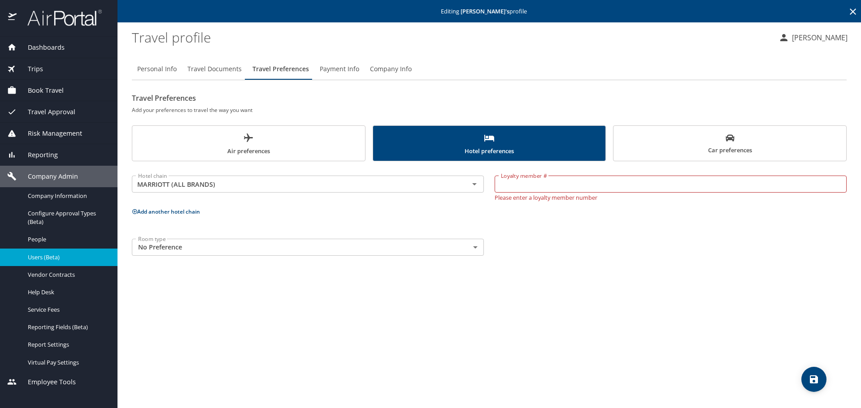
click at [514, 188] on input "Loyalty member #" at bounding box center [670, 184] width 352 height 17
paste input "947128237"
type input "947128237"
click at [169, 212] on p "Add another hotel chain" at bounding box center [489, 207] width 714 height 11
click at [163, 206] on button "Add another hotel chain" at bounding box center [166, 208] width 68 height 8
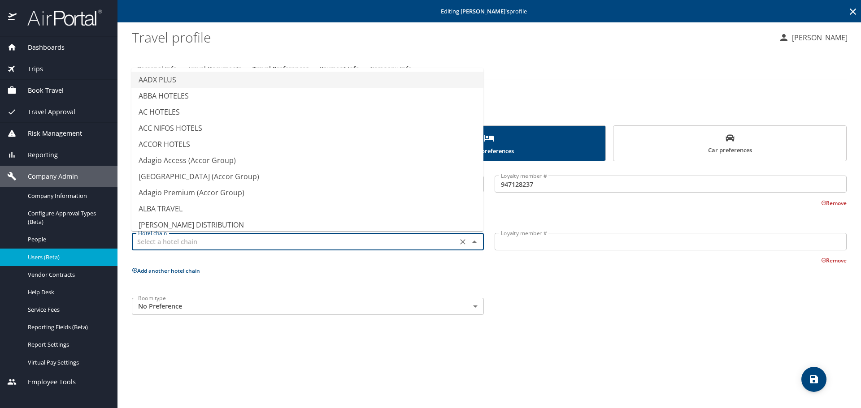
click at [160, 237] on input "text" at bounding box center [294, 242] width 320 height 12
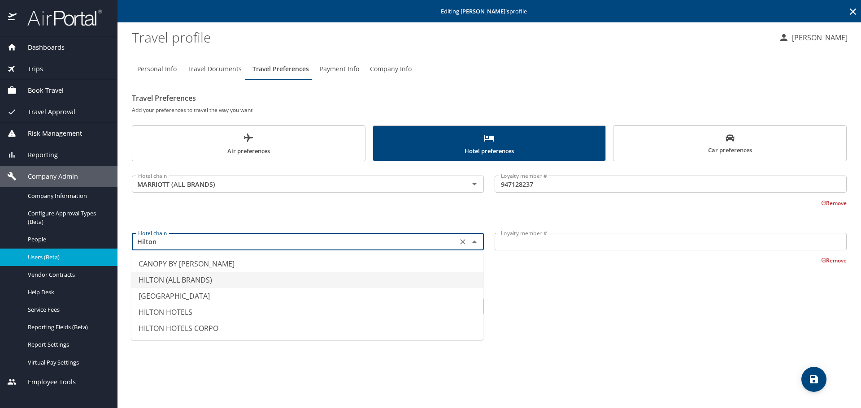
click at [193, 278] on li "HILTON (ALL BRANDS)" at bounding box center [307, 280] width 352 height 16
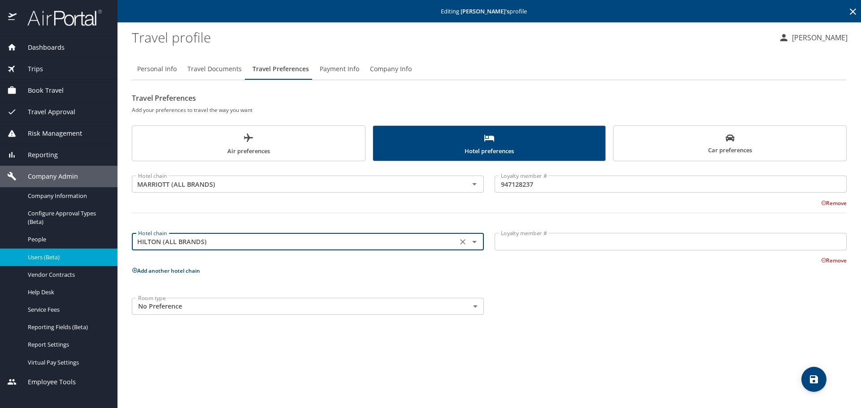
type input "HILTON (ALL BRANDS)"
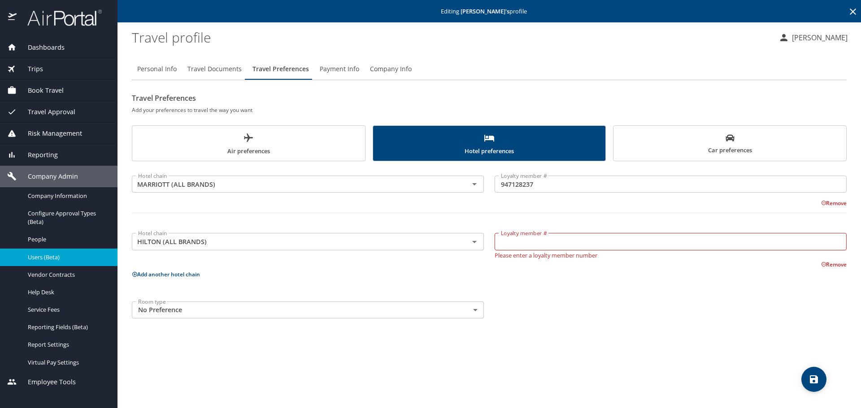
click at [522, 242] on input "Loyalty member #" at bounding box center [670, 241] width 352 height 17
paste input "334838172"
type input "334838172"
drag, startPoint x: 821, startPoint y: 381, endPoint x: 512, endPoint y: 342, distance: 311.7
click at [542, 349] on div "Personal Info Travel Documents Travel Preferences Payment Info Company Info Tra…" at bounding box center [489, 229] width 714 height 357
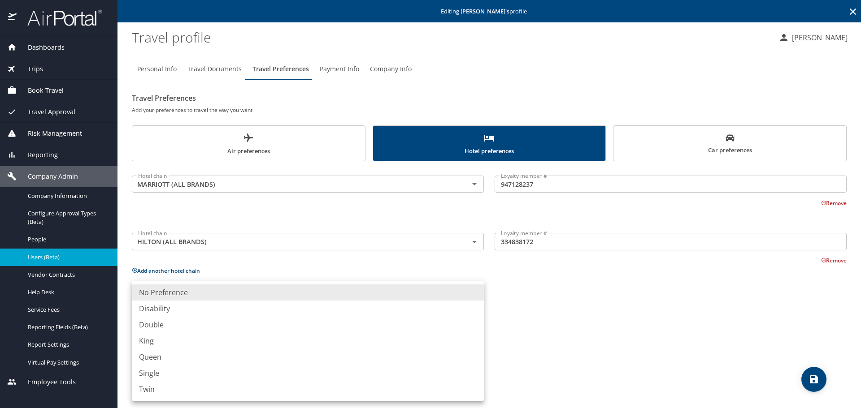
click at [462, 305] on body "Dashboards AirPortal 360™ Manager My Travel Dashboard Trips Airtinerary® Lookup…" at bounding box center [430, 204] width 861 height 408
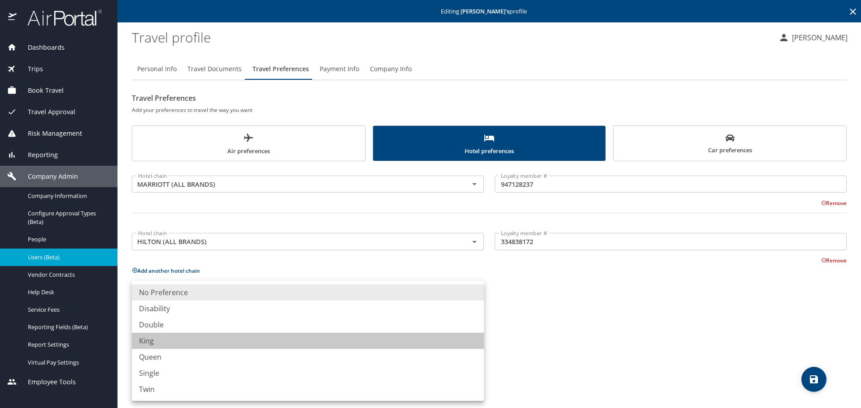
click at [170, 342] on li "King" at bounding box center [308, 341] width 352 height 16
type input "King"
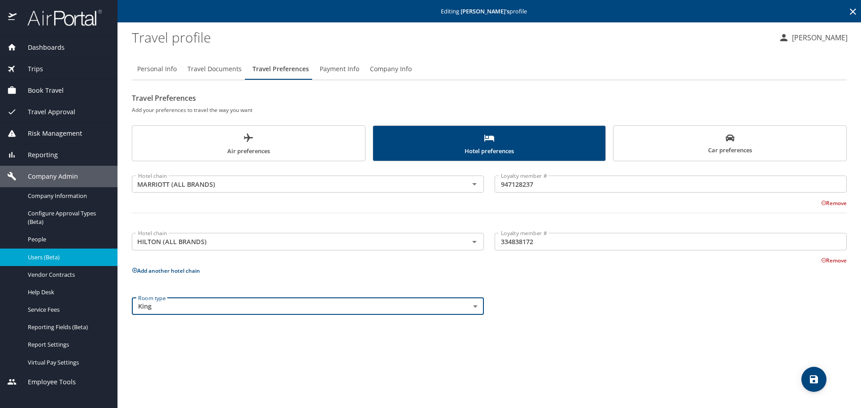
click at [810, 374] on icon "save" at bounding box center [813, 379] width 11 height 11
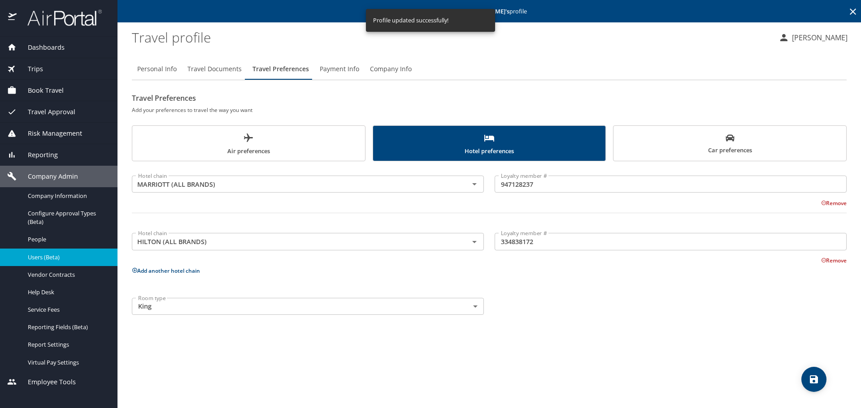
click at [733, 145] on span "Car preferences" at bounding box center [730, 145] width 222 height 22
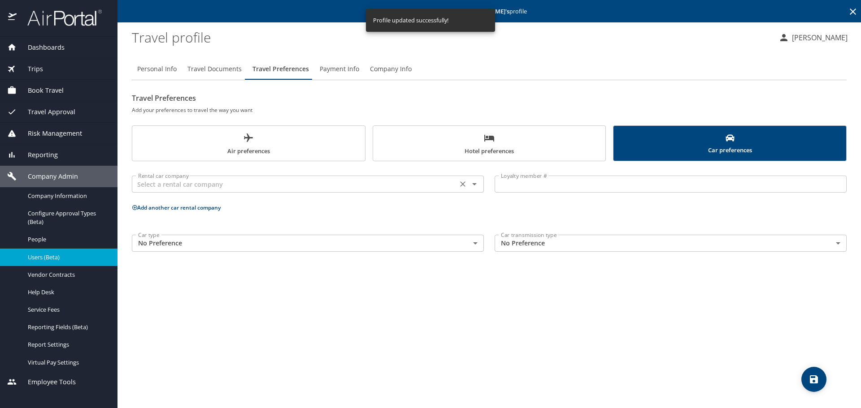
click at [201, 184] on input "text" at bounding box center [294, 184] width 320 height 12
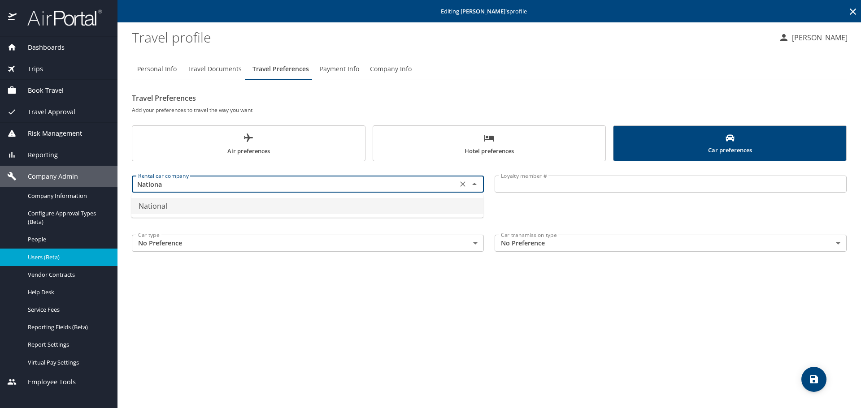
click at [145, 205] on li "National" at bounding box center [307, 206] width 352 height 16
type input "National"
click at [543, 185] on input "Loyalty member #" at bounding box center [670, 184] width 352 height 17
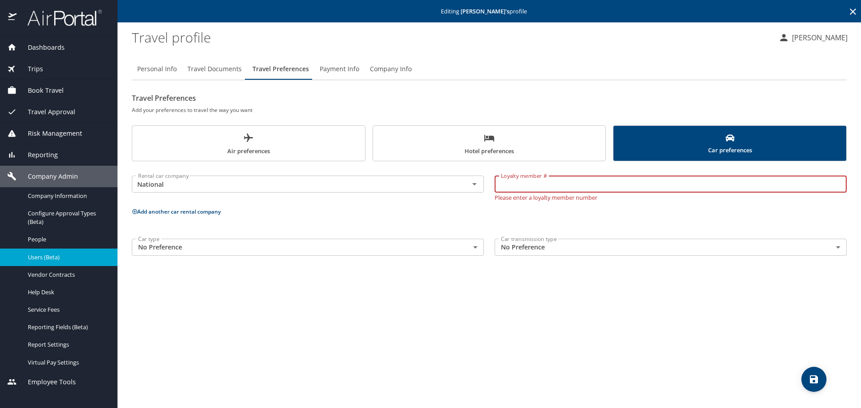
paste input "756509515"
type input "756509515"
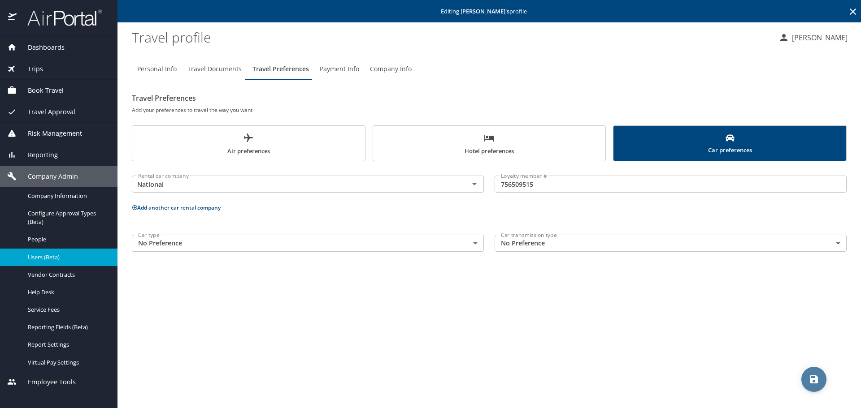
click at [813, 379] on icon "save" at bounding box center [814, 380] width 8 height 8
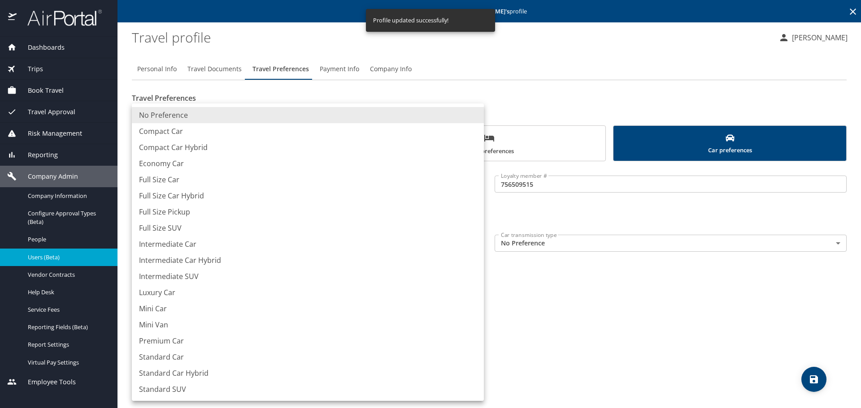
click at [260, 238] on body "Dashboards AirPortal 360™ Manager My Travel Dashboard Trips Airtinerary® Lookup…" at bounding box center [430, 204] width 861 height 408
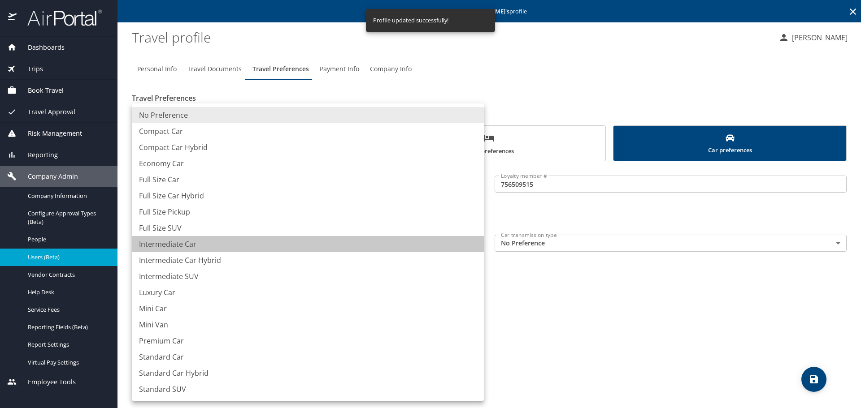
click at [166, 243] on li "Intermediate Car" at bounding box center [308, 244] width 352 height 16
type input "IntermediateCar"
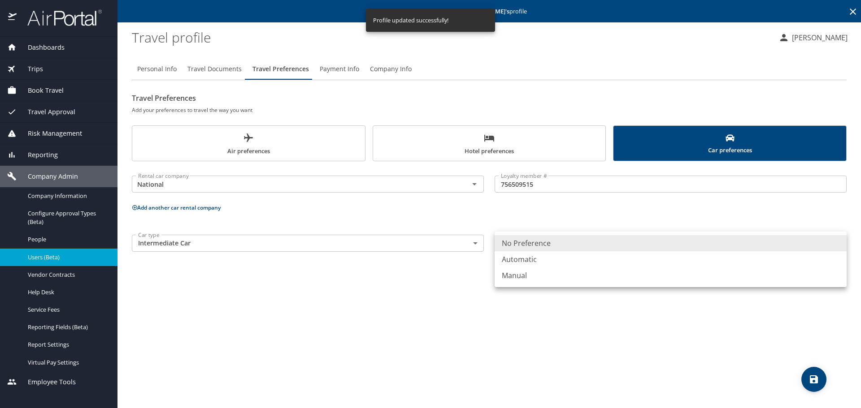
click at [596, 249] on body "Dashboards AirPortal 360™ Manager My Travel Dashboard Trips Airtinerary® Lookup…" at bounding box center [430, 204] width 861 height 408
click at [553, 263] on li "Automatic" at bounding box center [670, 259] width 352 height 16
type input "Automatic"
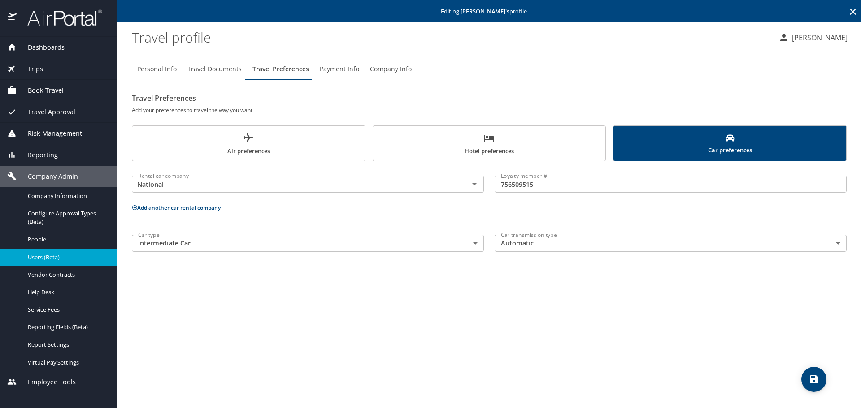
click at [161, 205] on button "Add another car rental company" at bounding box center [176, 208] width 89 height 8
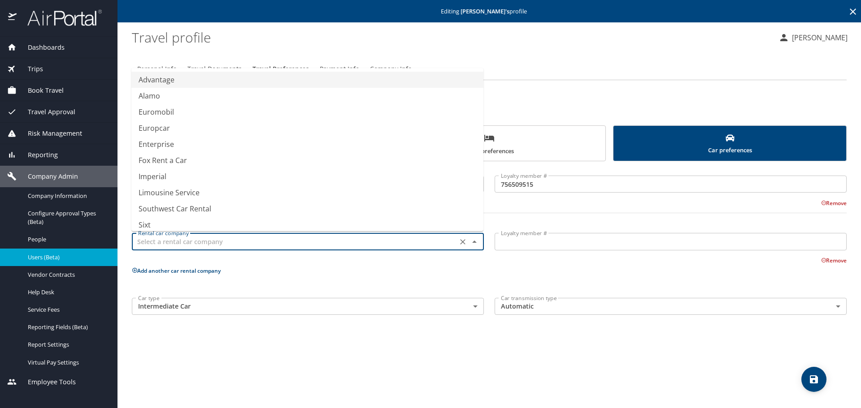
click at [156, 239] on input "text" at bounding box center [294, 242] width 320 height 12
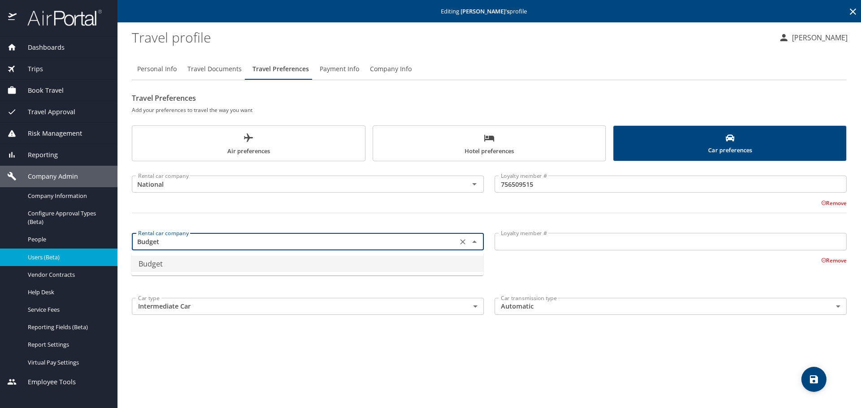
type input "Budget"
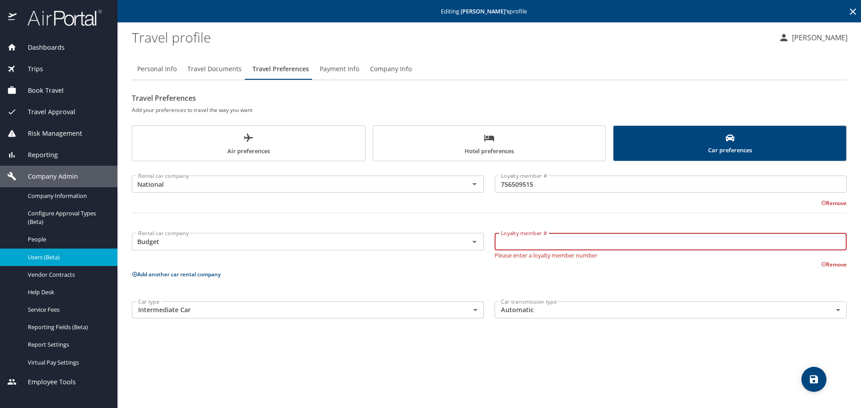
click at [520, 243] on input "Loyalty member #" at bounding box center [670, 241] width 352 height 17
paste input "BOM17M"
type input "BOM17M"
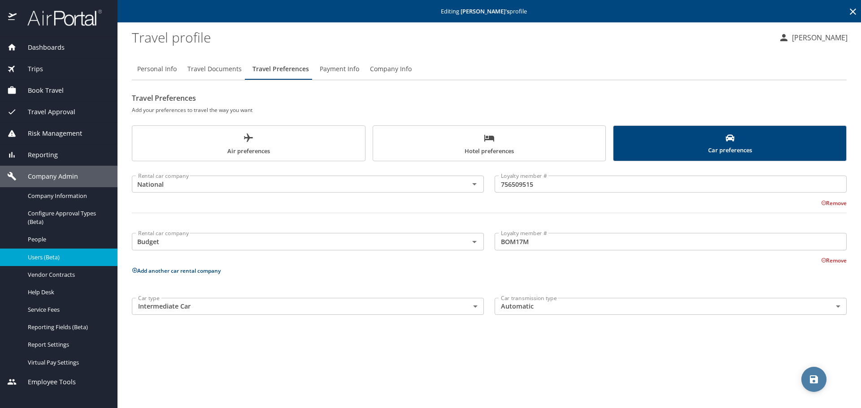
click at [810, 383] on icon "save" at bounding box center [814, 380] width 8 height 8
click at [42, 114] on span "Travel Approval" at bounding box center [46, 112] width 59 height 10
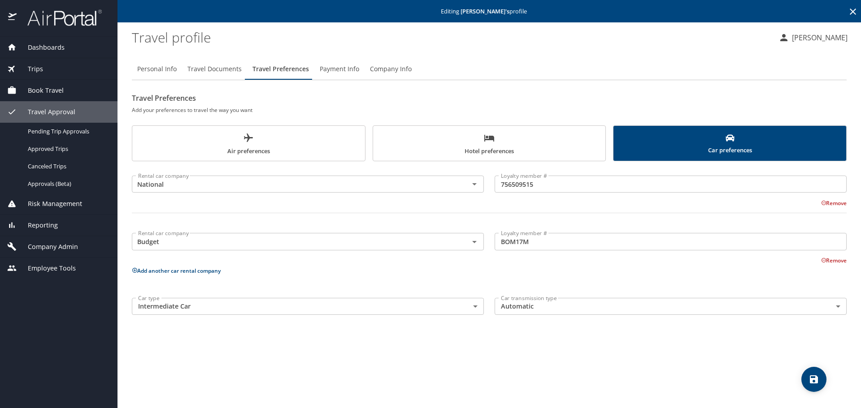
click at [39, 97] on div "Book Travel" at bounding box center [58, 91] width 117 height 22
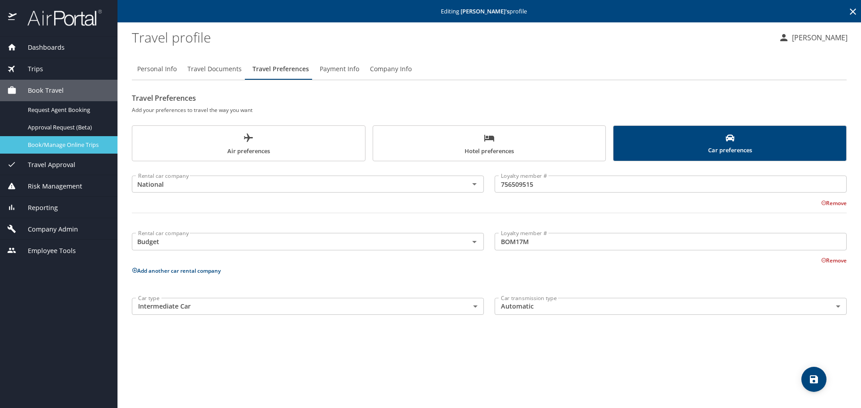
click at [37, 142] on span "Book/Manage Online Trips" at bounding box center [67, 145] width 79 height 9
